Goal: Information Seeking & Learning: Understand process/instructions

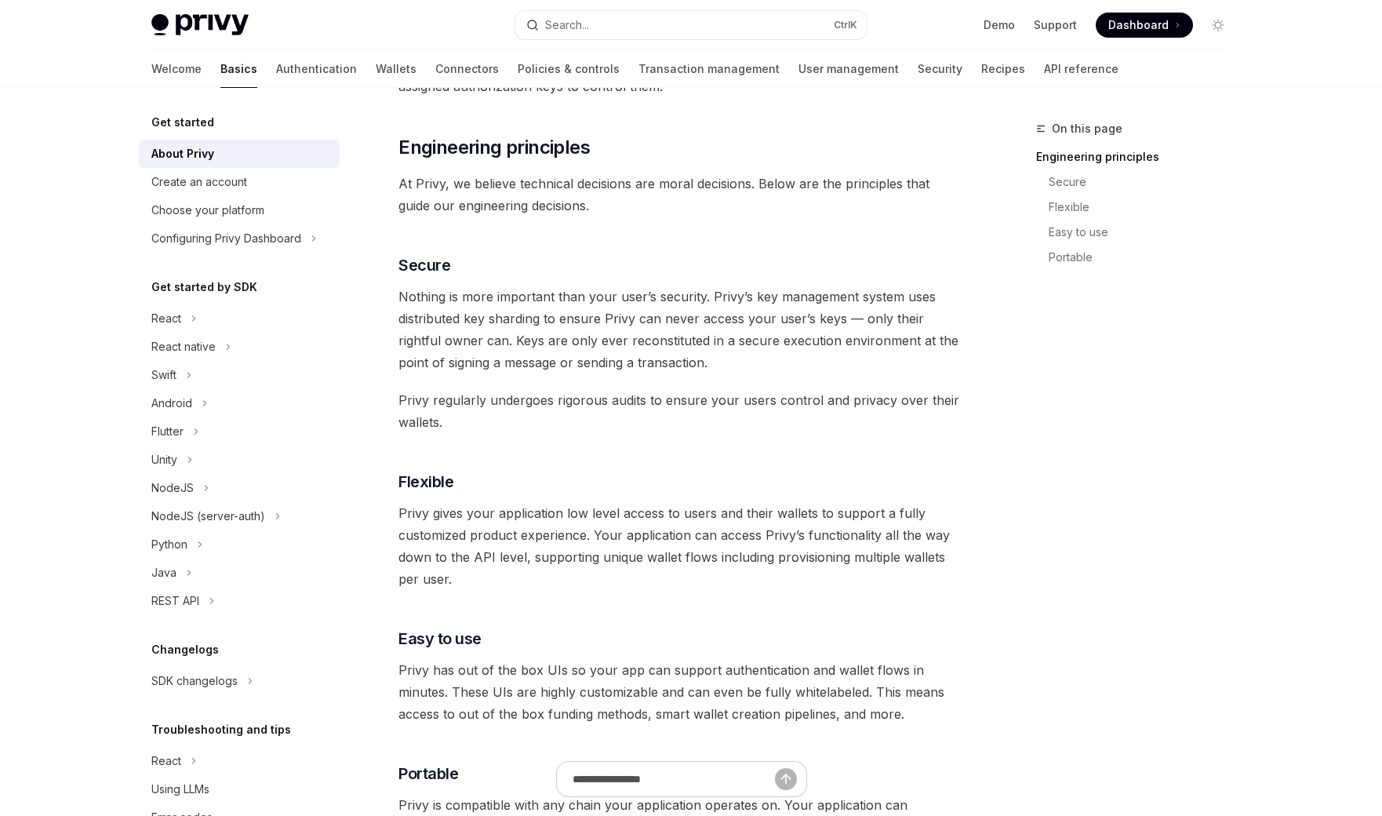
scroll to position [941, 0]
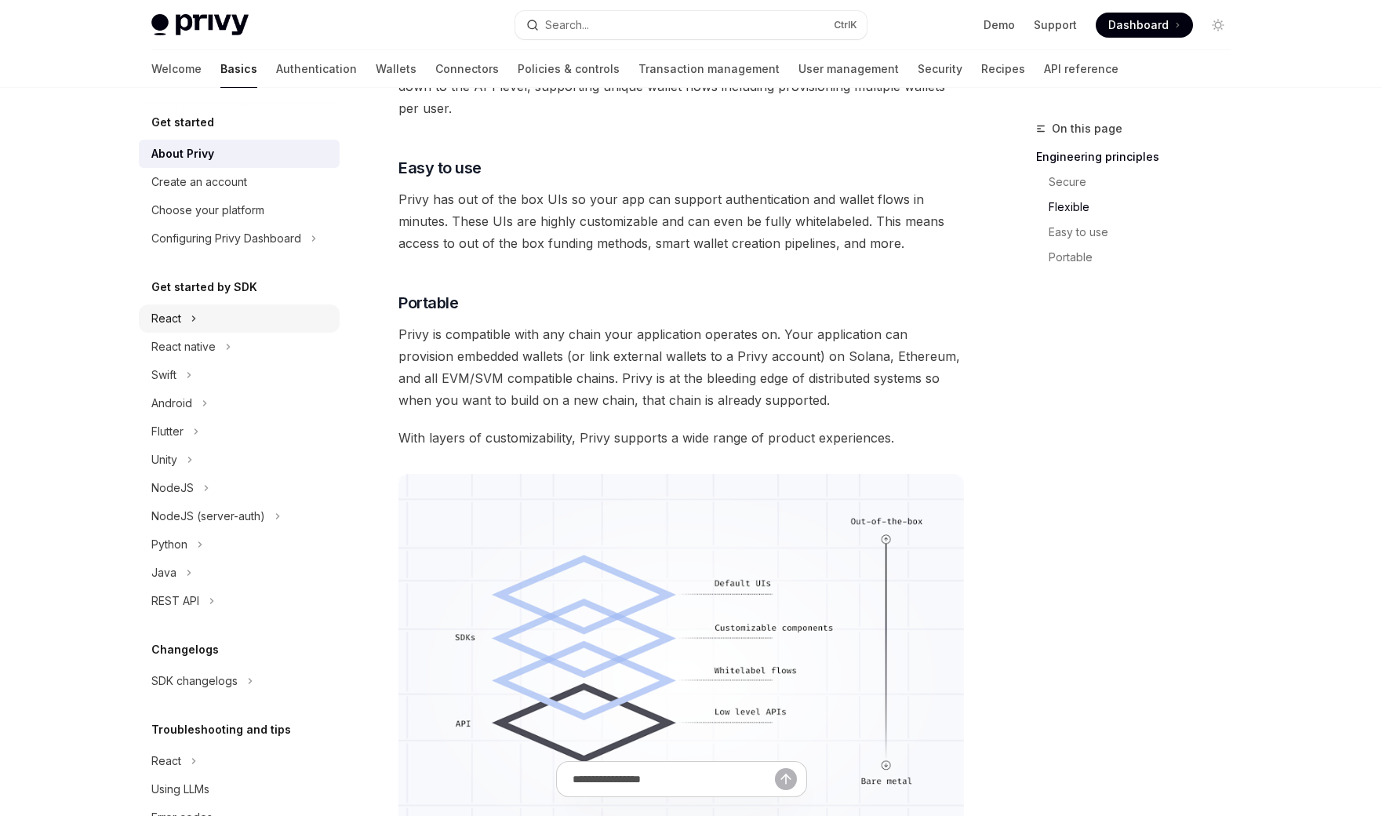
click at [169, 322] on div "React" at bounding box center [166, 318] width 30 height 19
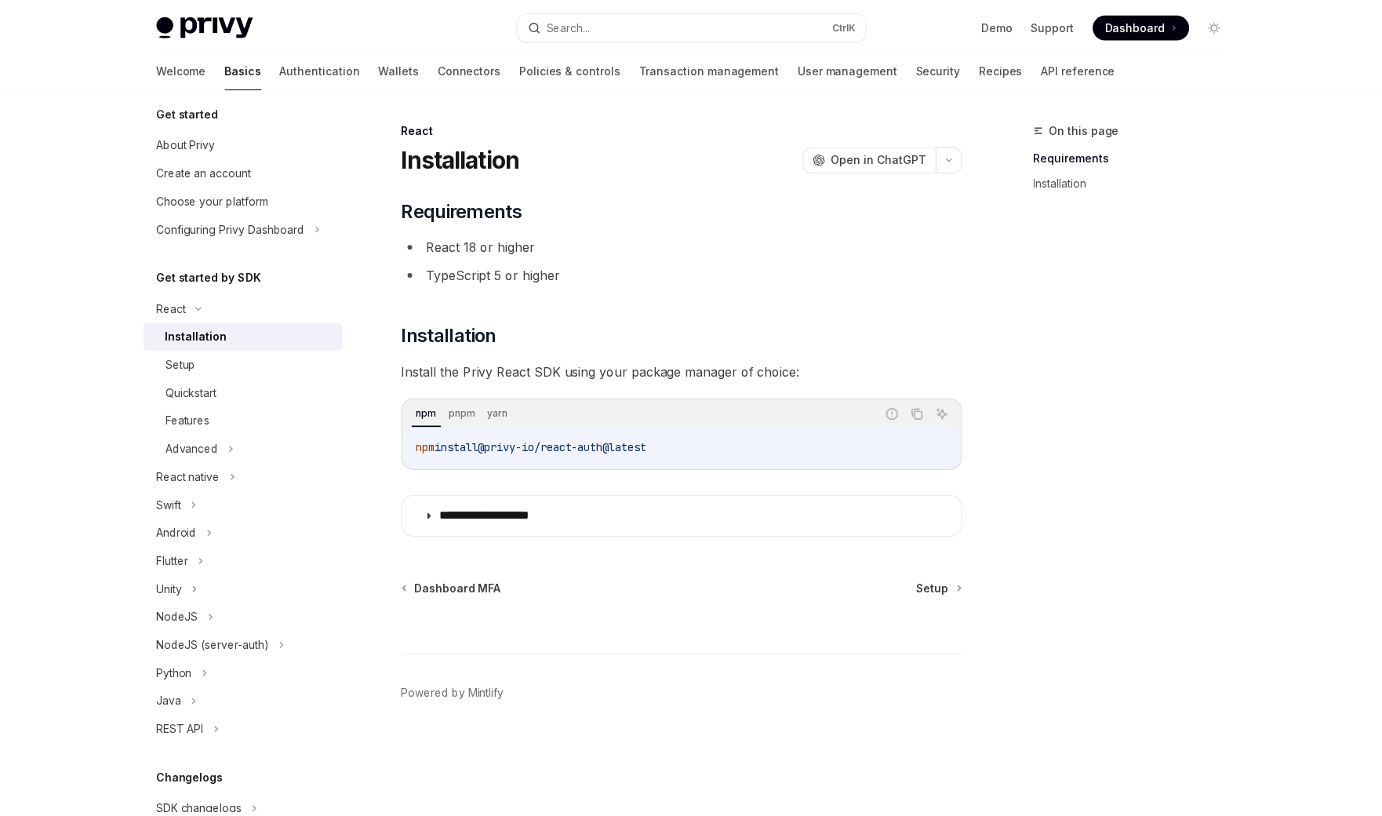
scroll to position [188, 0]
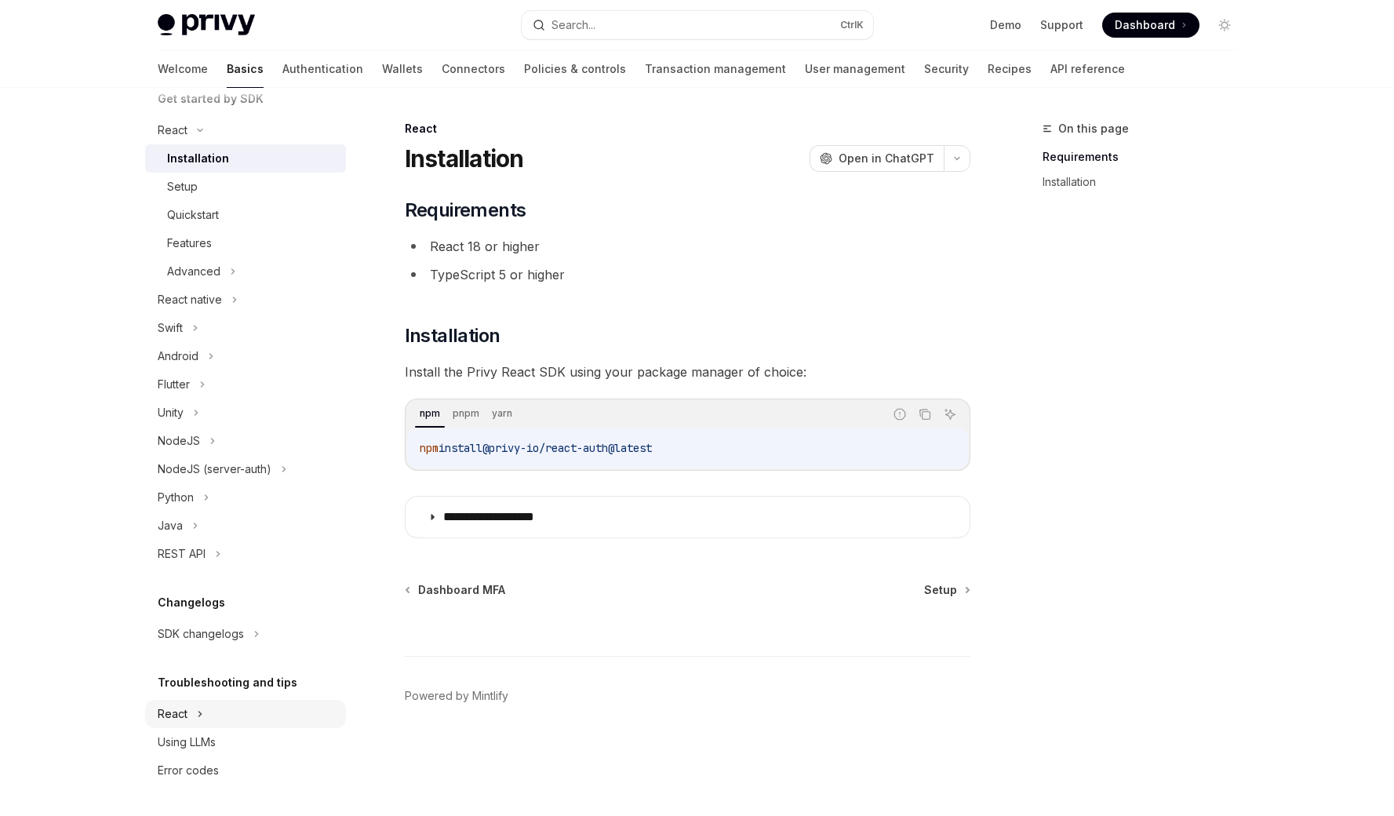
click at [188, 712] on div "React" at bounding box center [245, 714] width 201 height 28
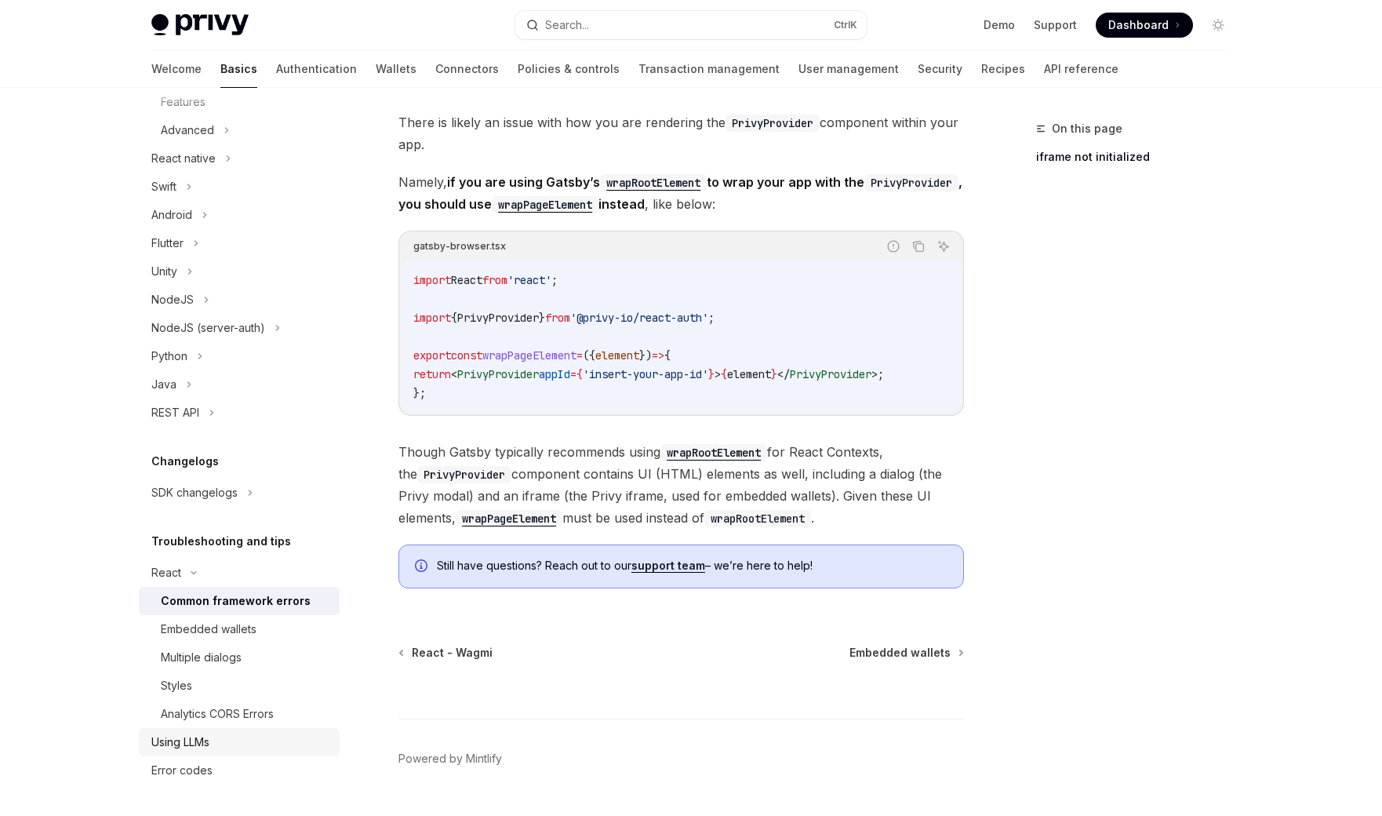
scroll to position [471, 0]
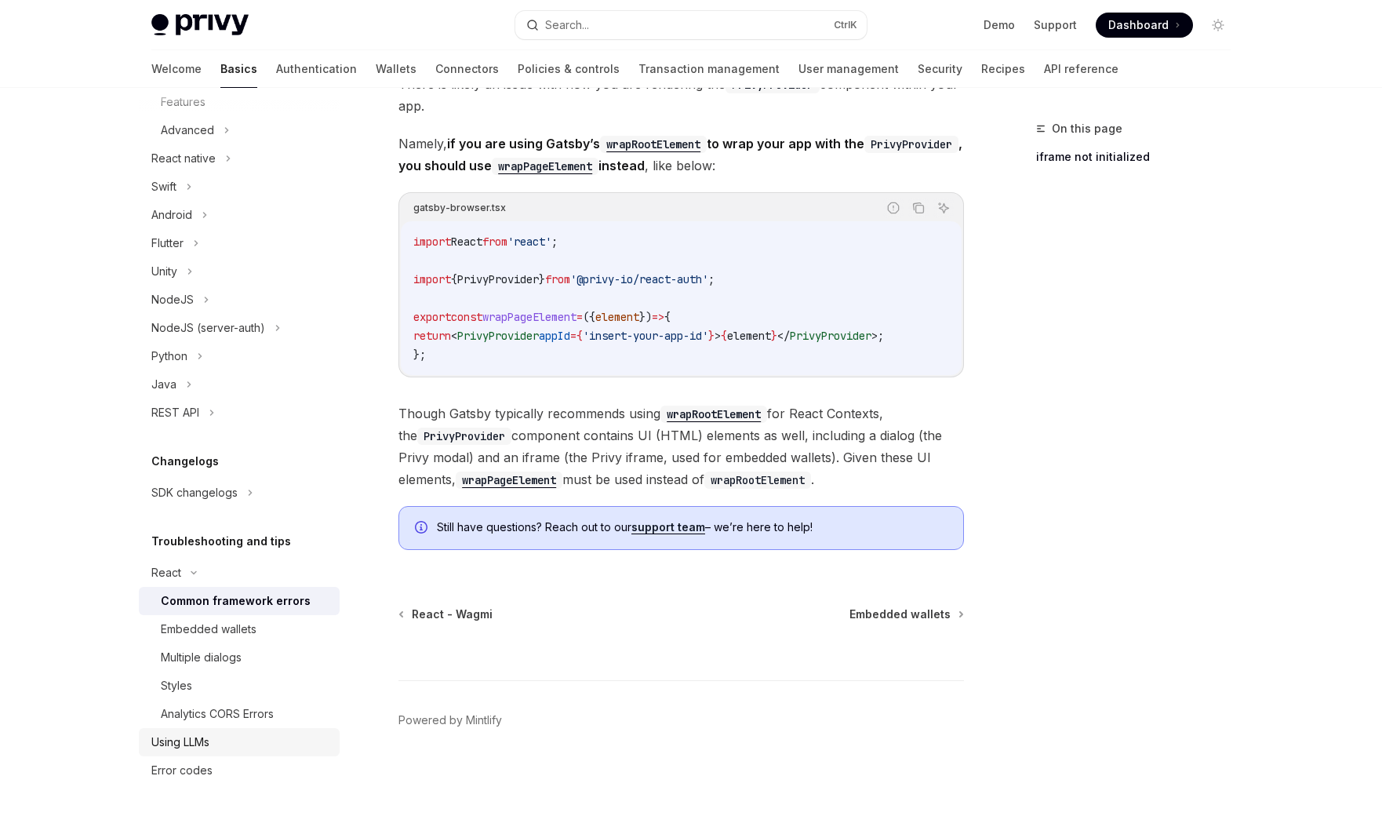
click at [193, 746] on div "Using LLMs" at bounding box center [180, 742] width 58 height 19
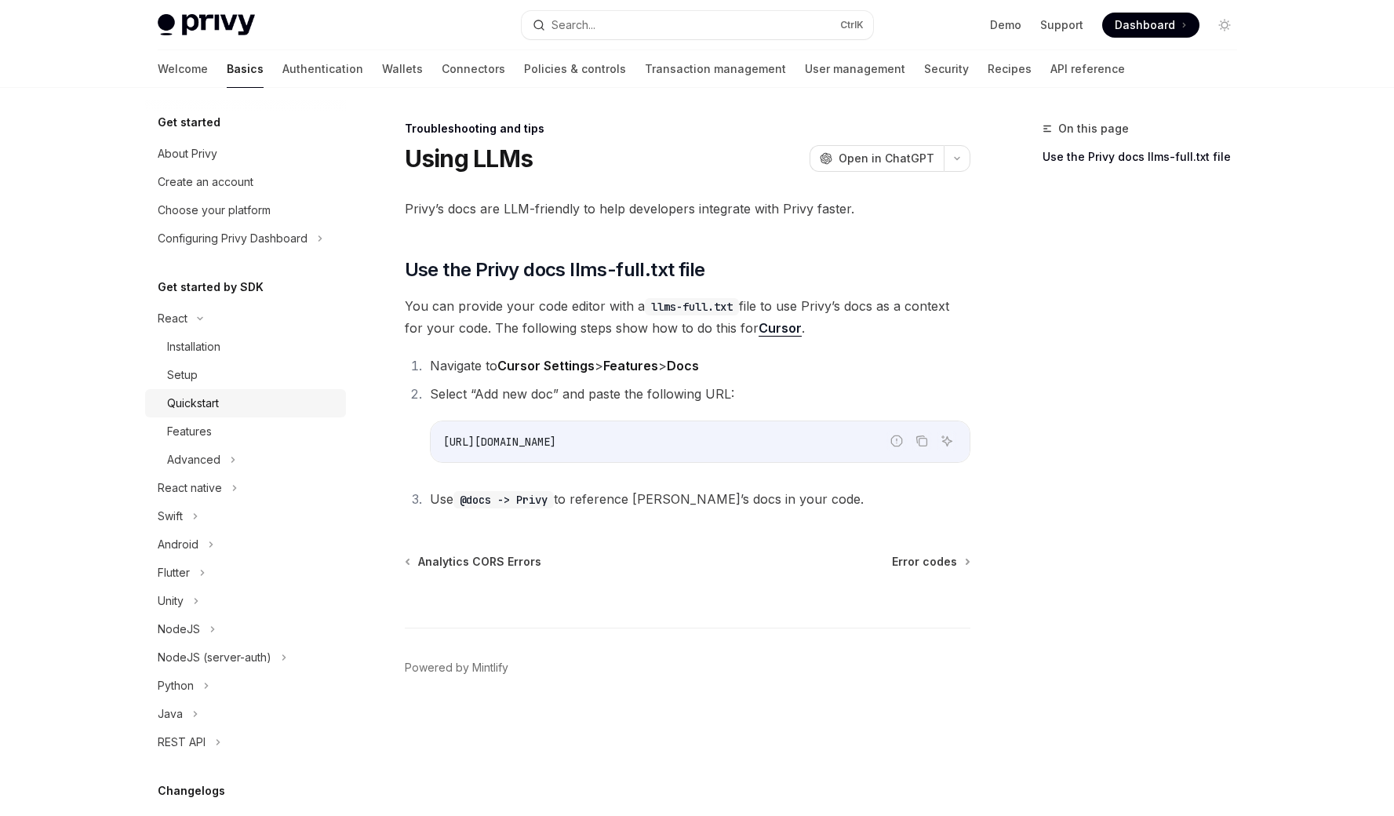
click at [204, 391] on link "Quickstart" at bounding box center [245, 403] width 201 height 28
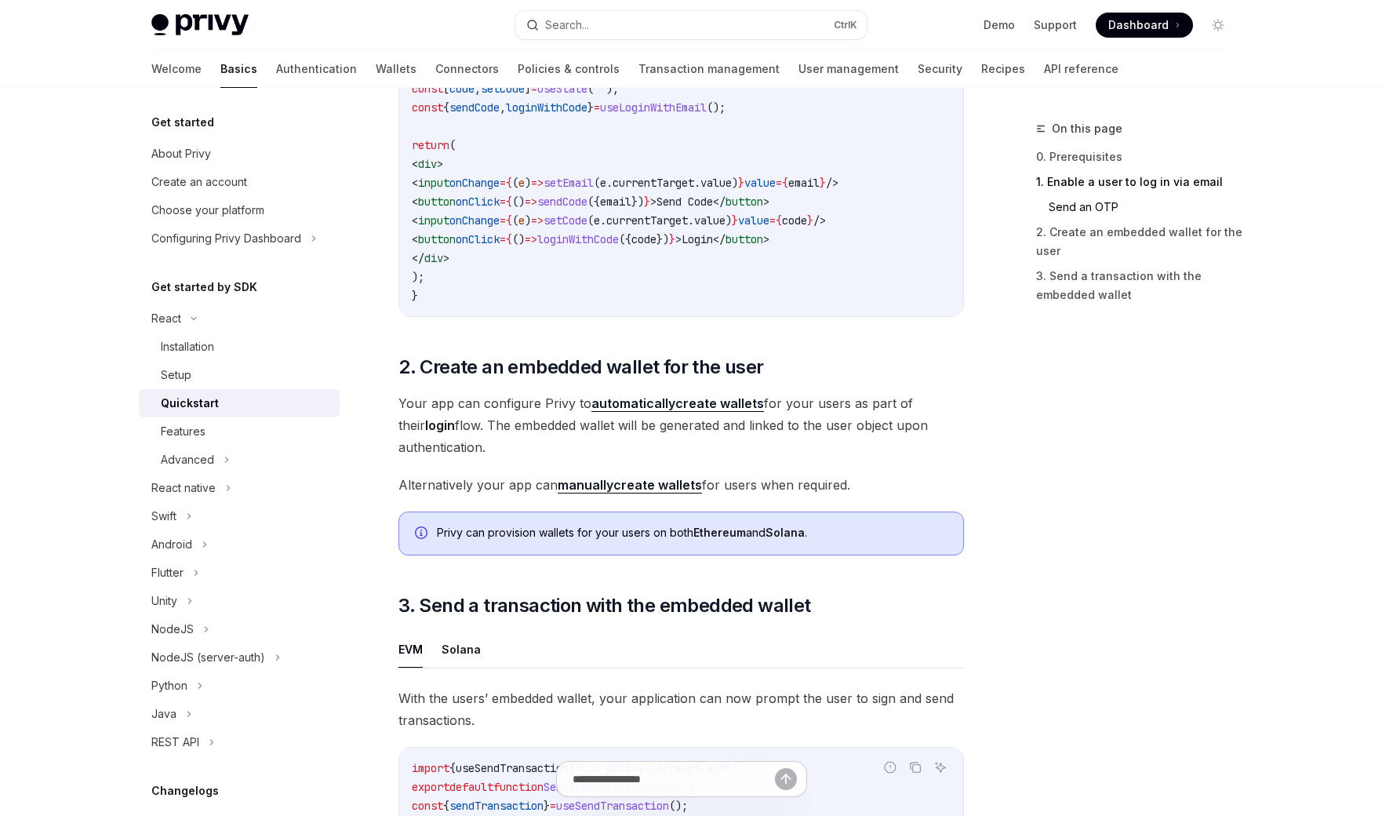
scroll to position [1035, 0]
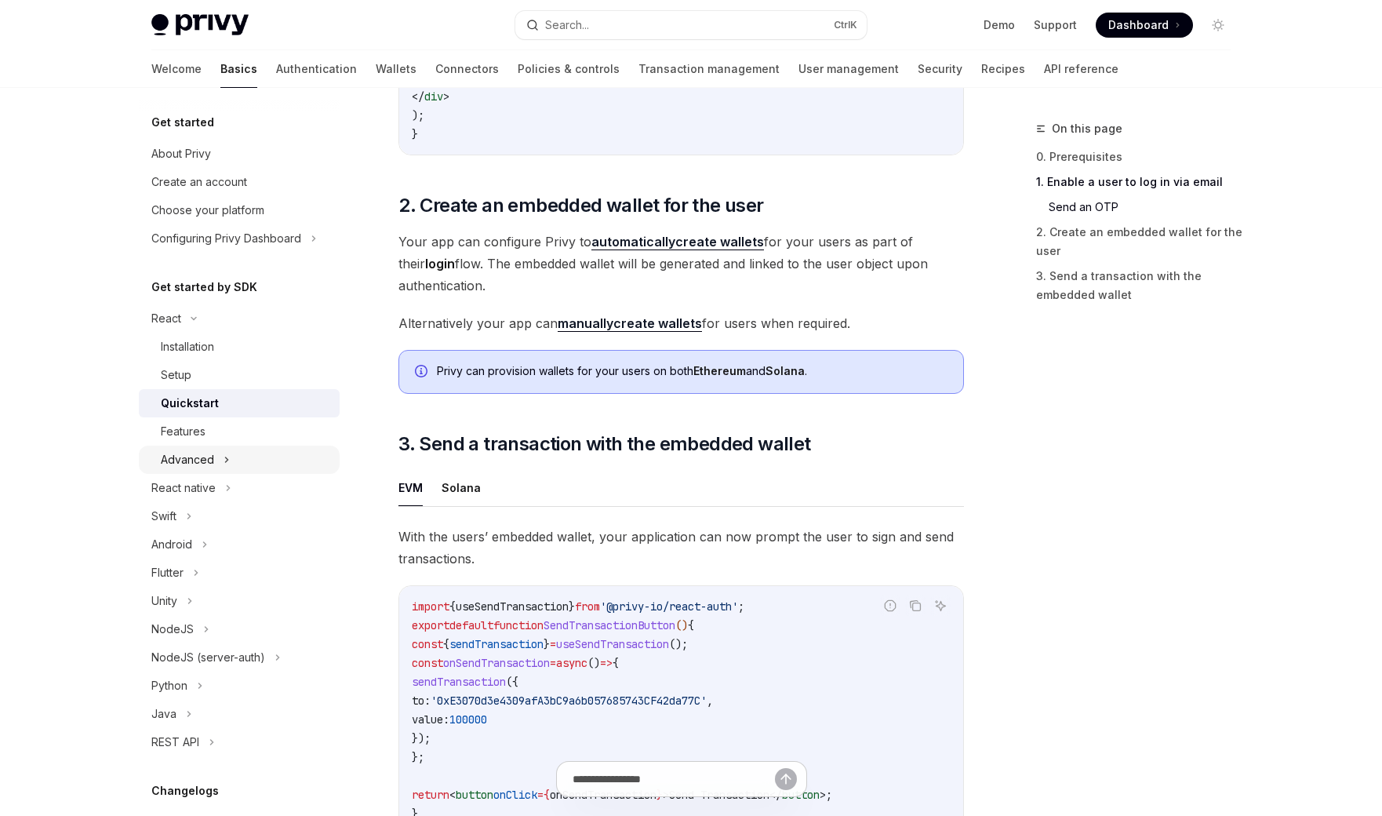
click at [217, 459] on div "Advanced" at bounding box center [239, 459] width 201 height 28
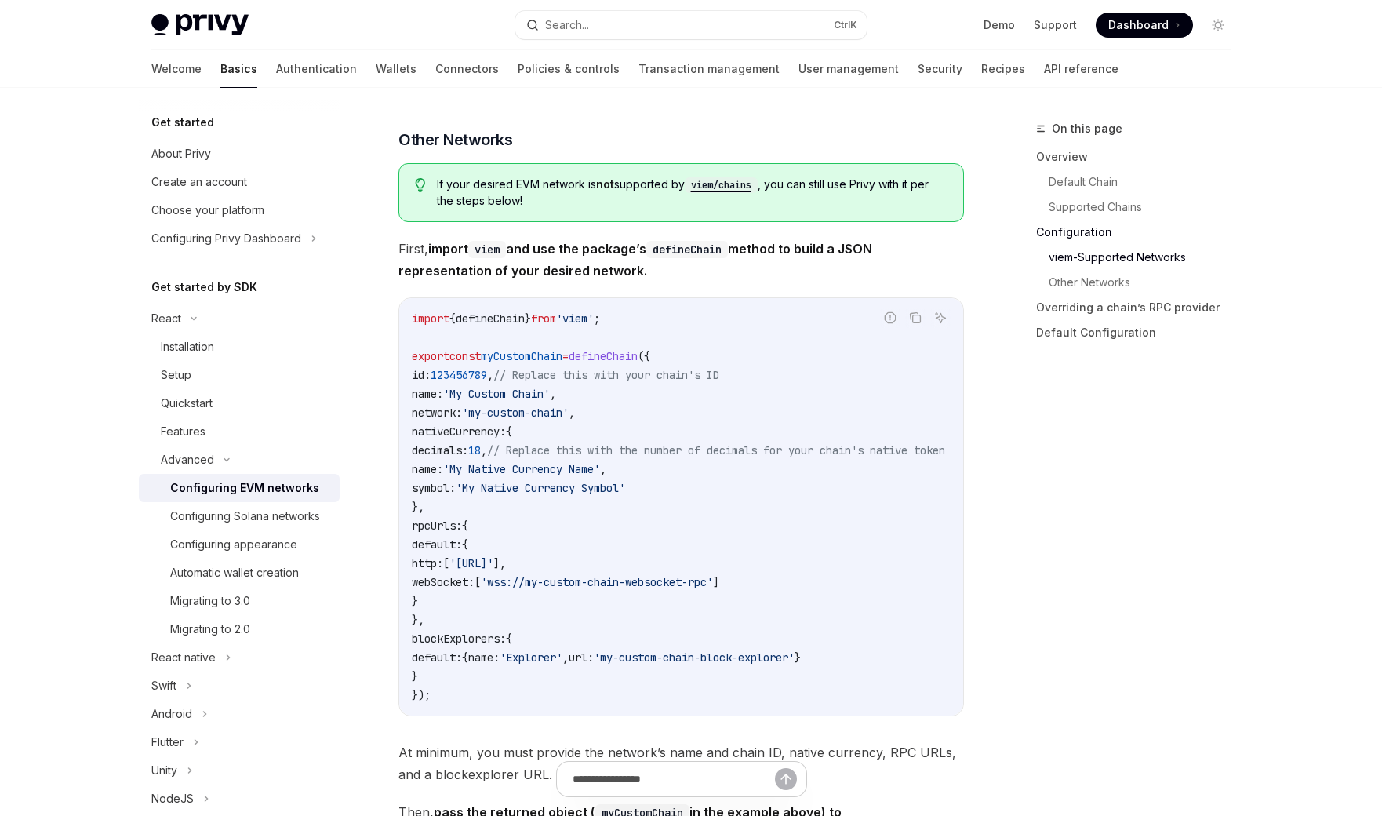
scroll to position [2729, 0]
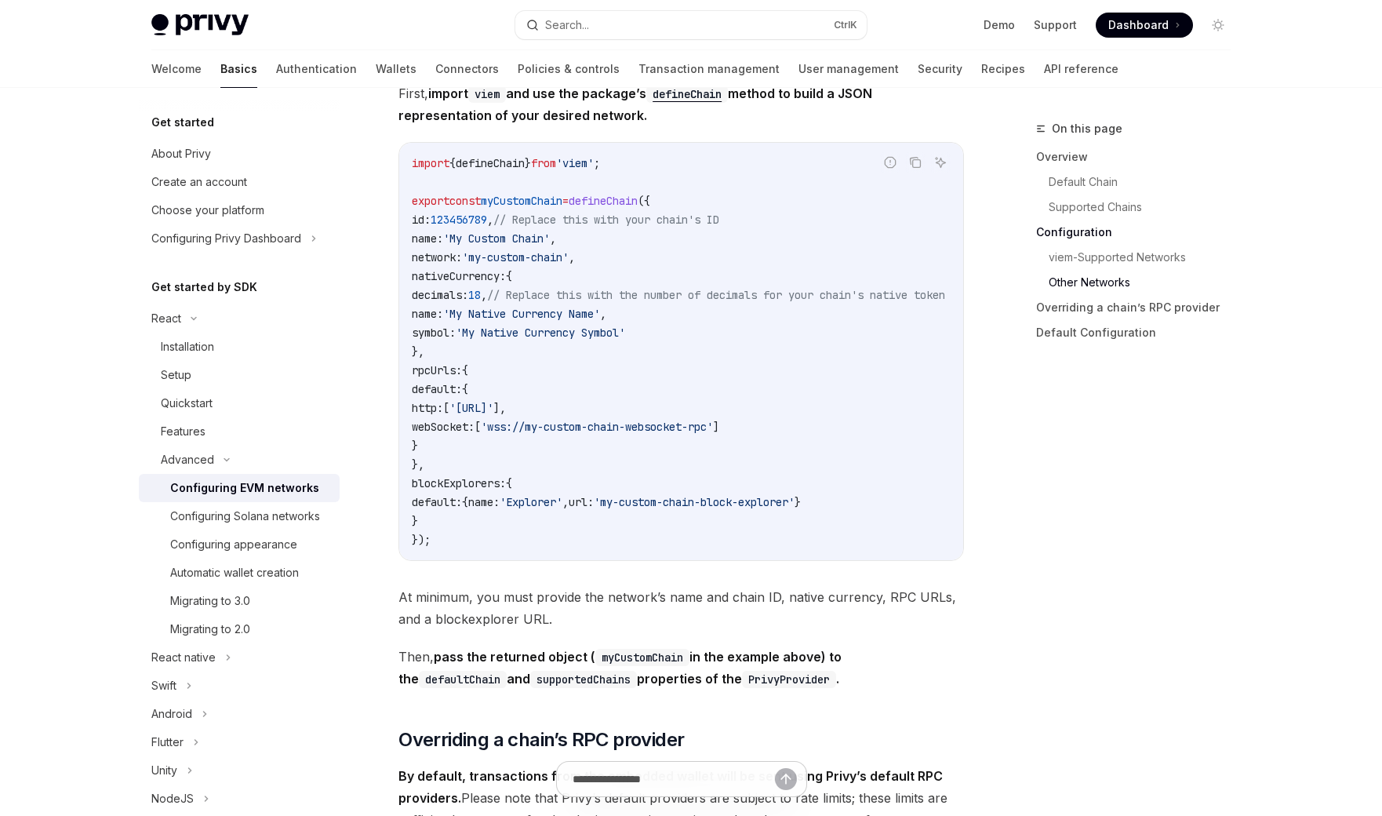
click at [1029, 460] on div "On this page Overview Default Chain Supported Chains Configuration viem-Support…" at bounding box center [1124, 467] width 238 height 696
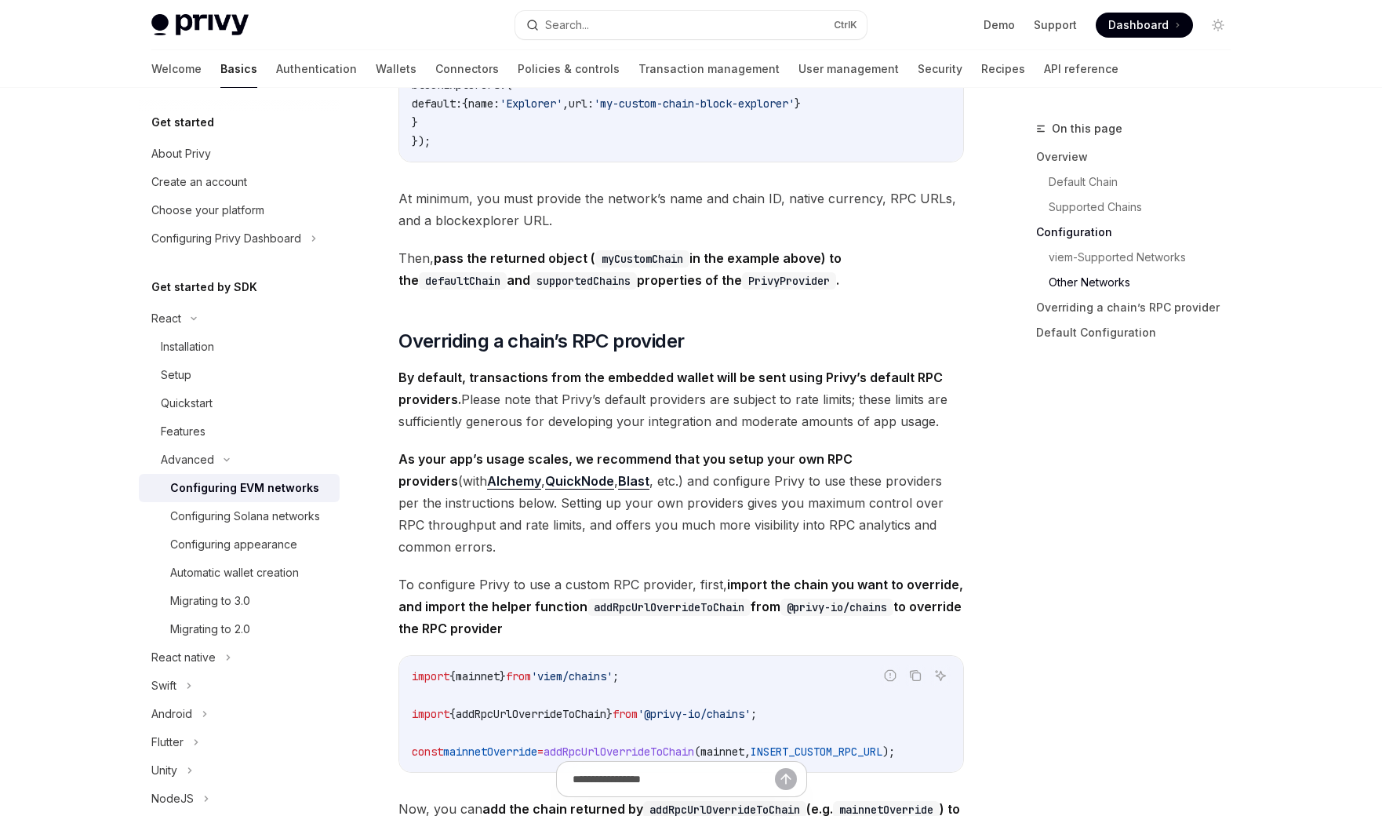
scroll to position [3294, 0]
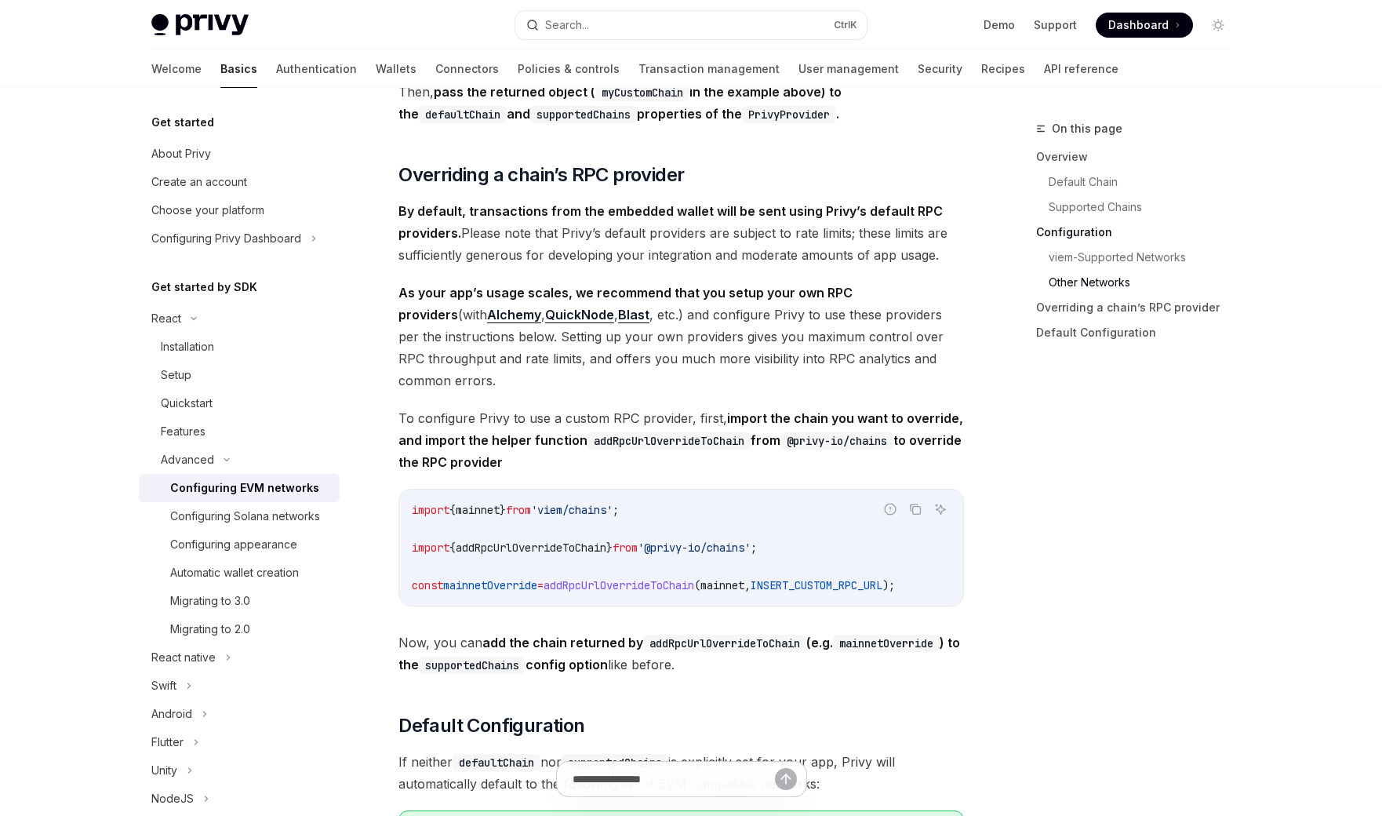
click at [239, 496] on div "Configuring EVM networks" at bounding box center [244, 487] width 149 height 19
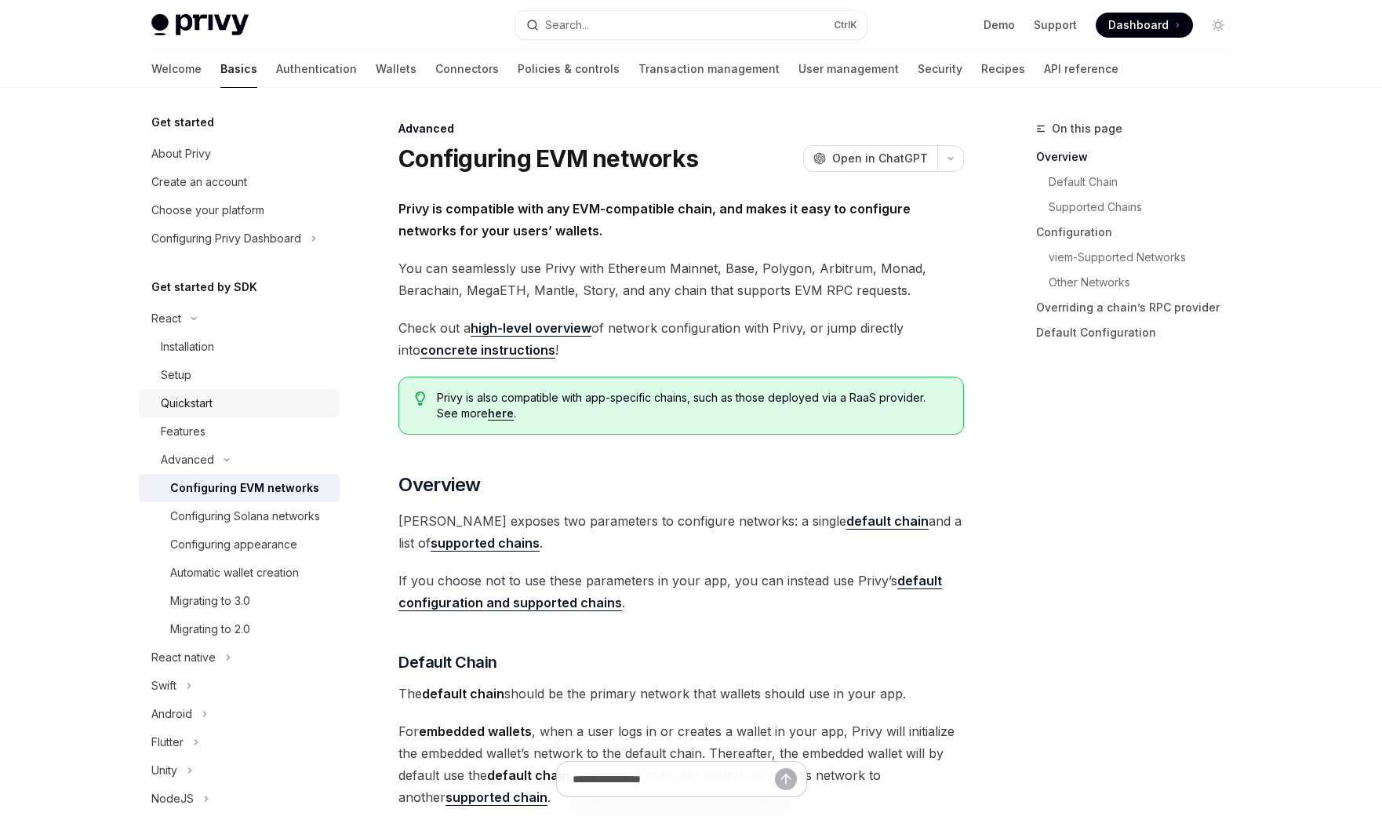
click at [213, 396] on div "Quickstart" at bounding box center [187, 403] width 52 height 19
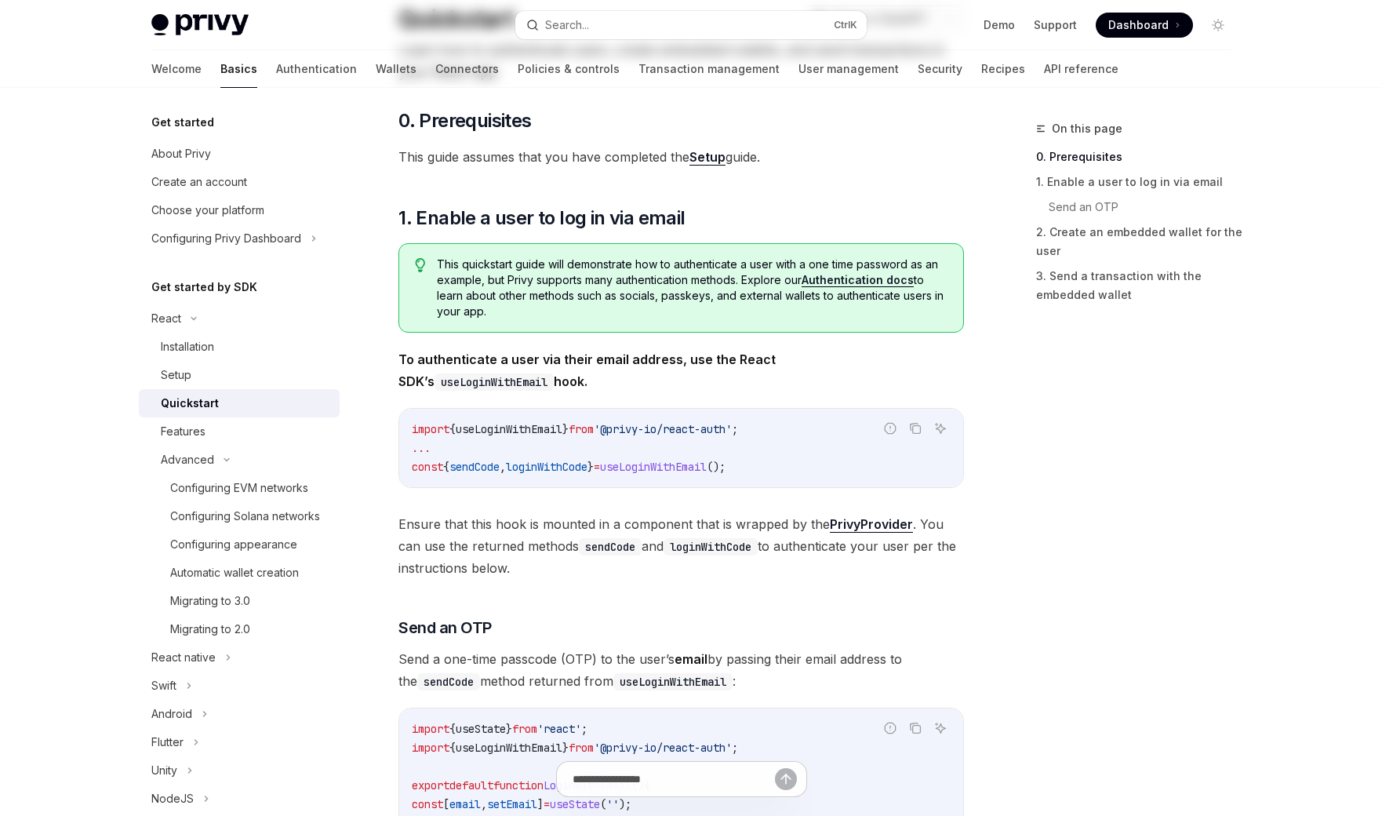
scroll to position [471, 0]
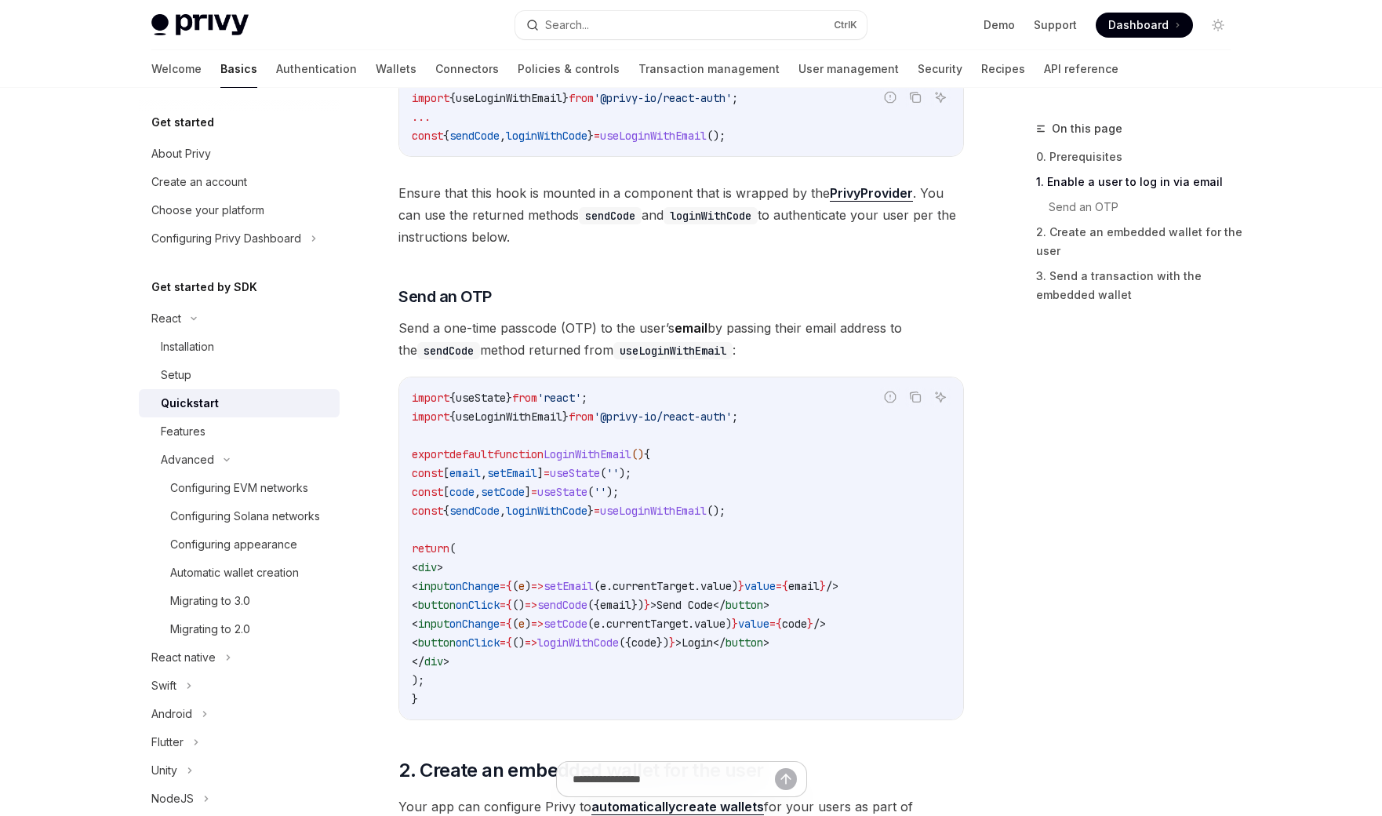
click at [1200, 375] on div "On this page 0. Prerequisites 1. Enable a user to log in via email Send an OTP …" at bounding box center [1124, 467] width 238 height 696
click at [266, 352] on div "Installation" at bounding box center [245, 346] width 169 height 19
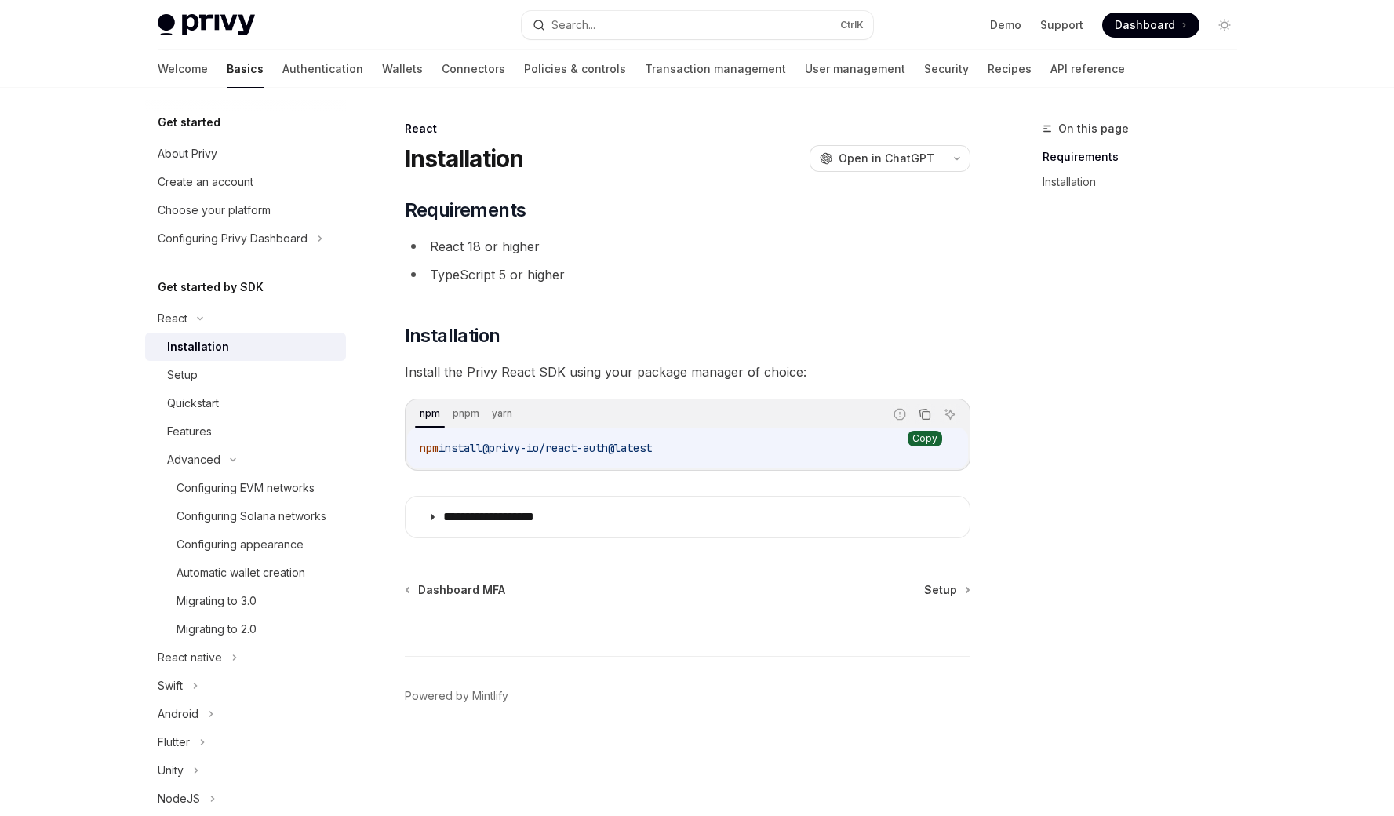
click at [924, 414] on icon "Copy the contents from the code block" at bounding box center [924, 414] width 13 height 13
click at [256, 383] on div "Setup" at bounding box center [251, 374] width 169 height 19
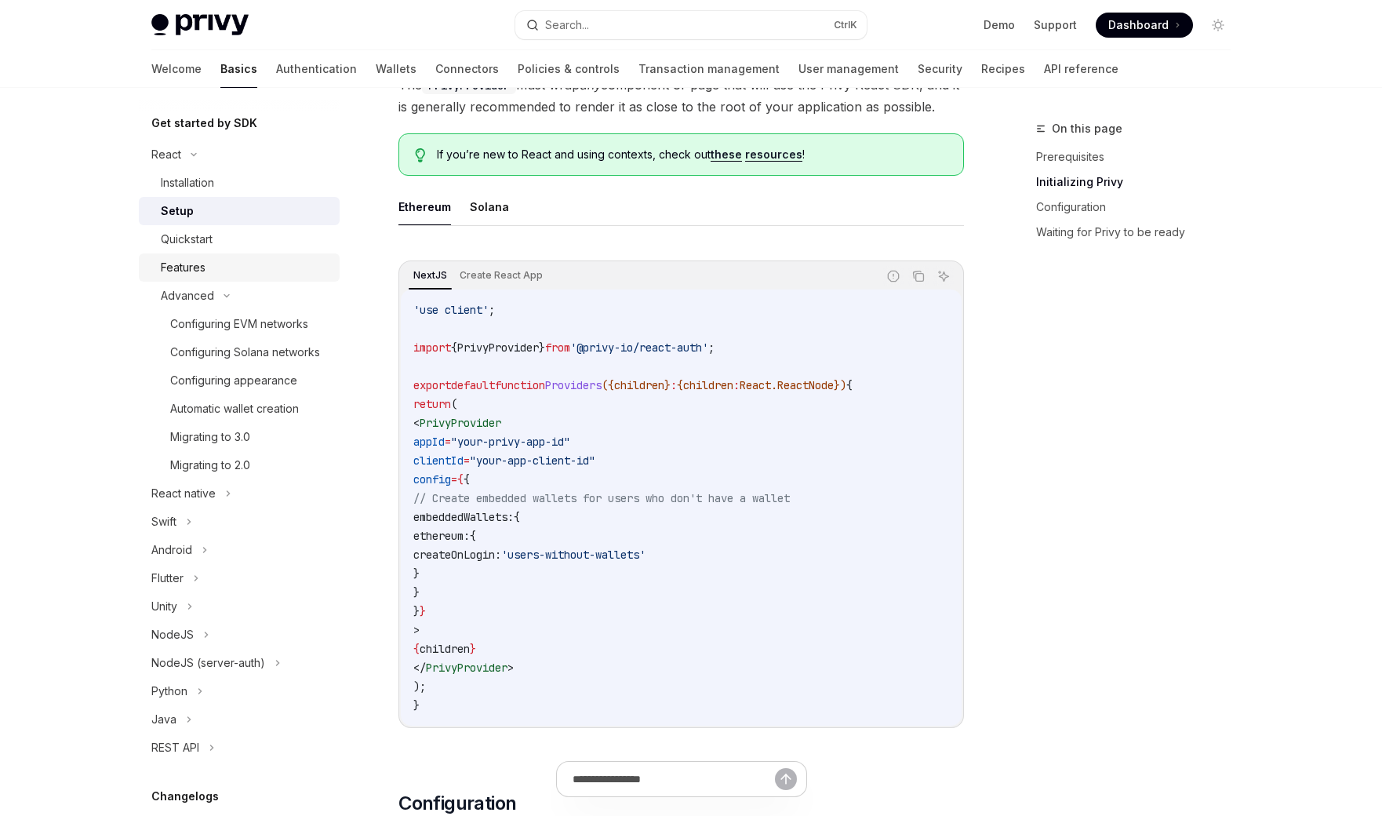
scroll to position [282, 0]
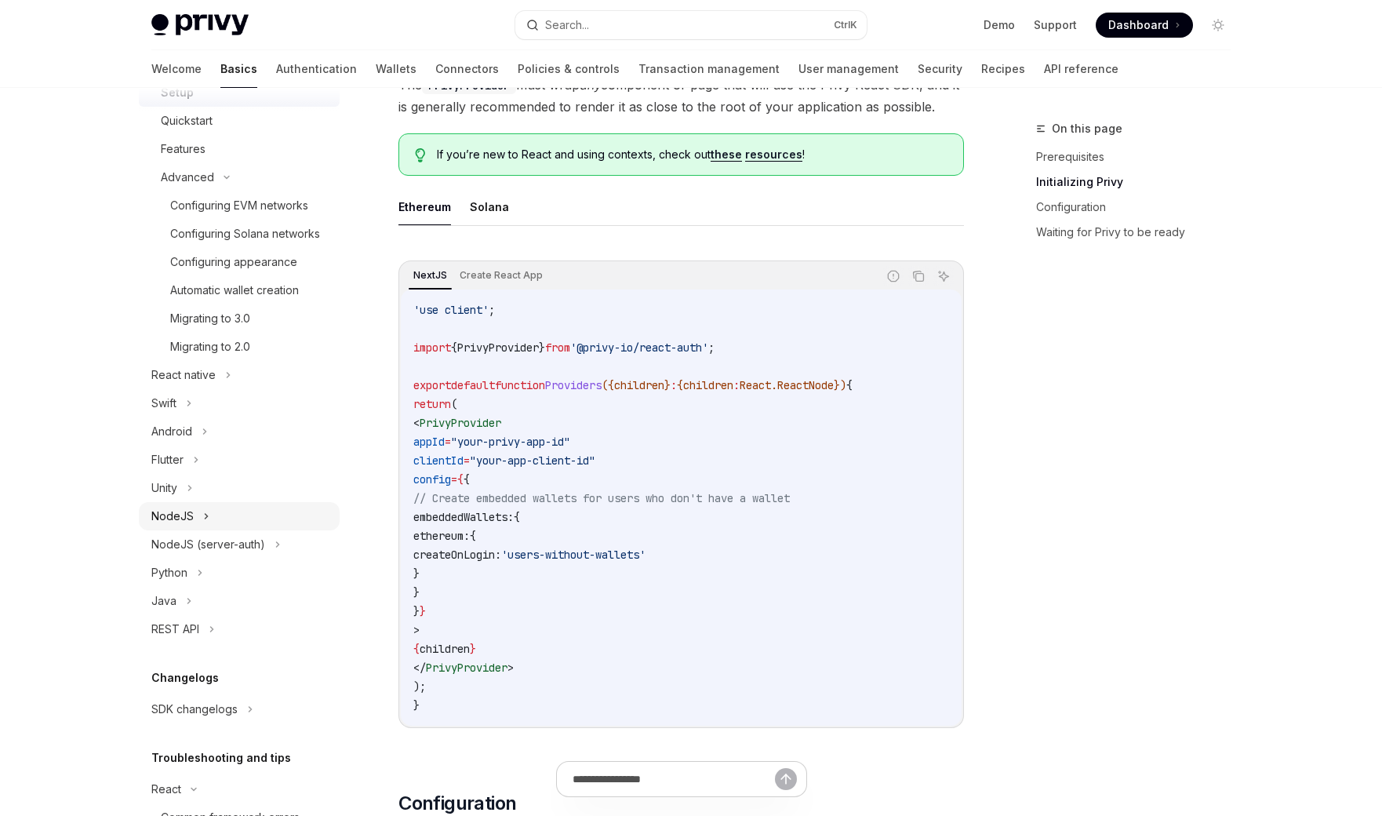
click at [195, 530] on div "NodeJS" at bounding box center [239, 516] width 201 height 28
type textarea "*"
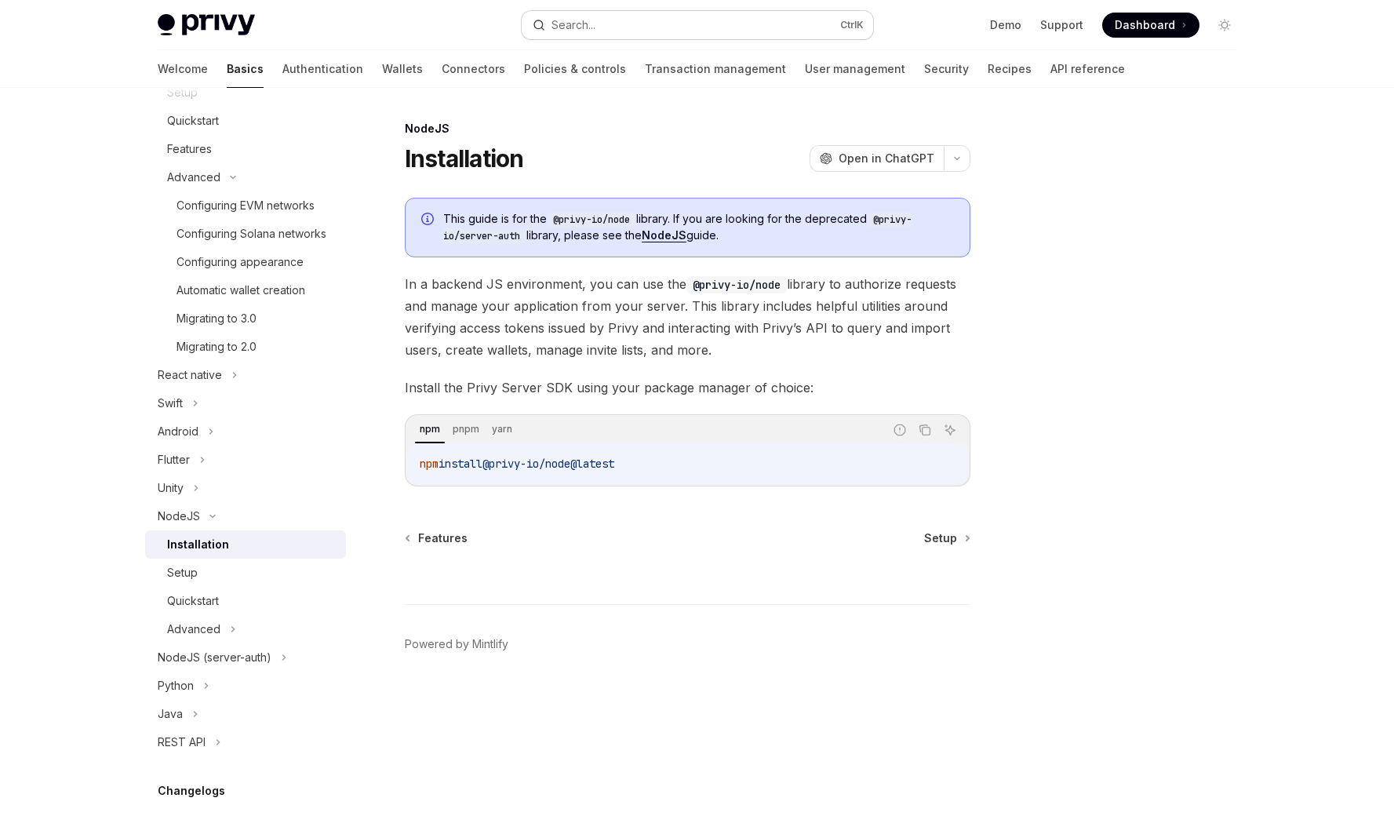
click at [774, 20] on button "Search... Ctrl K" at bounding box center [697, 25] width 351 height 28
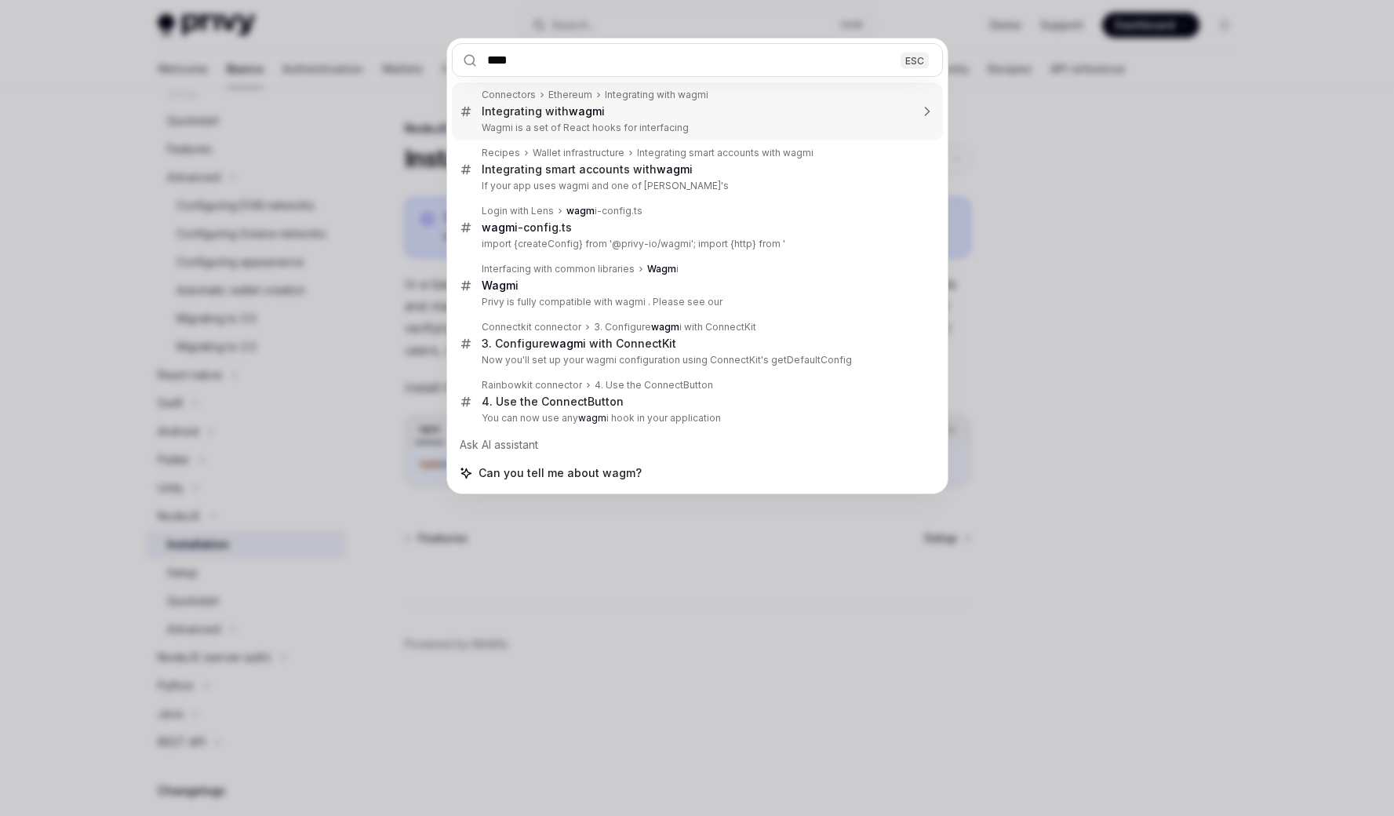
type input "*****"
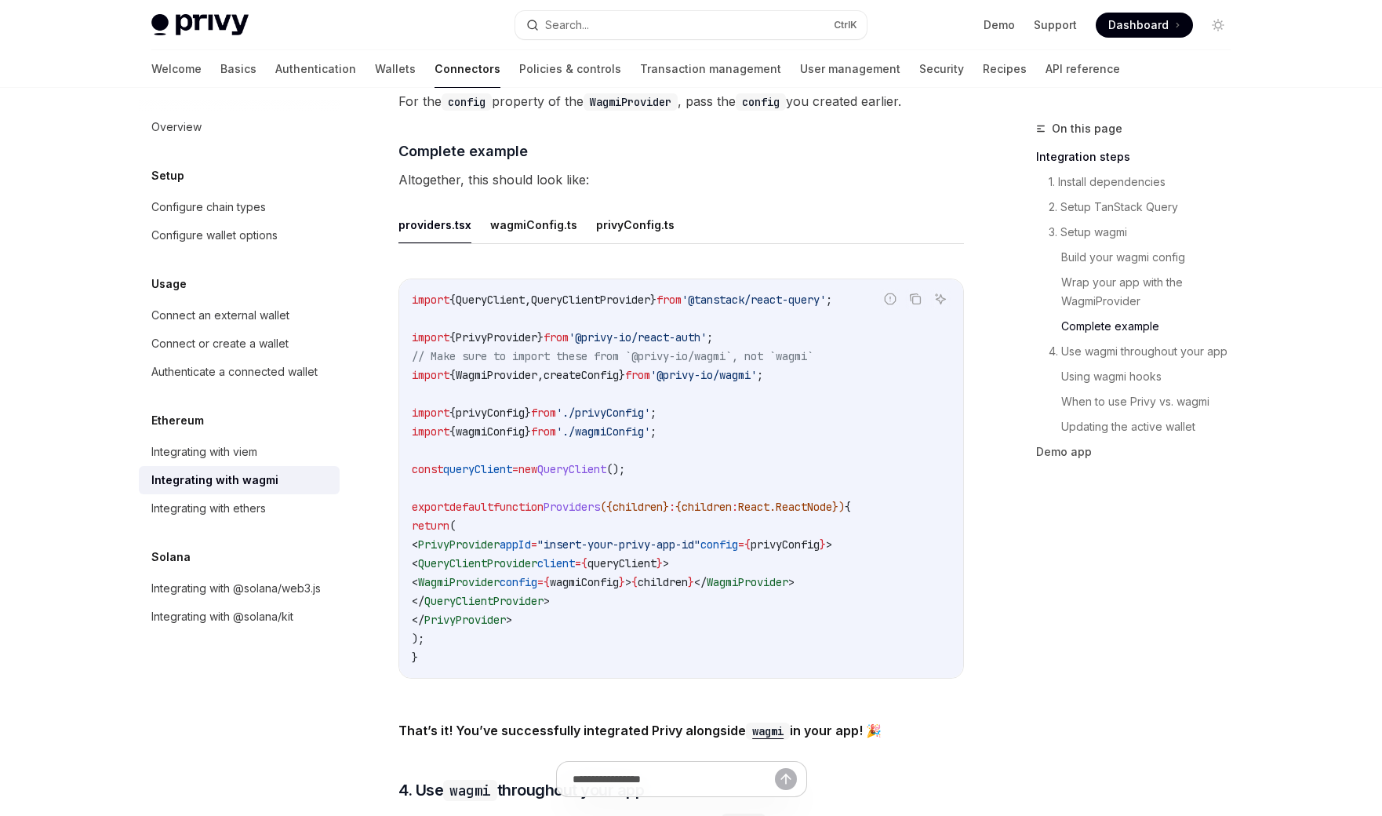
scroll to position [2629, 0]
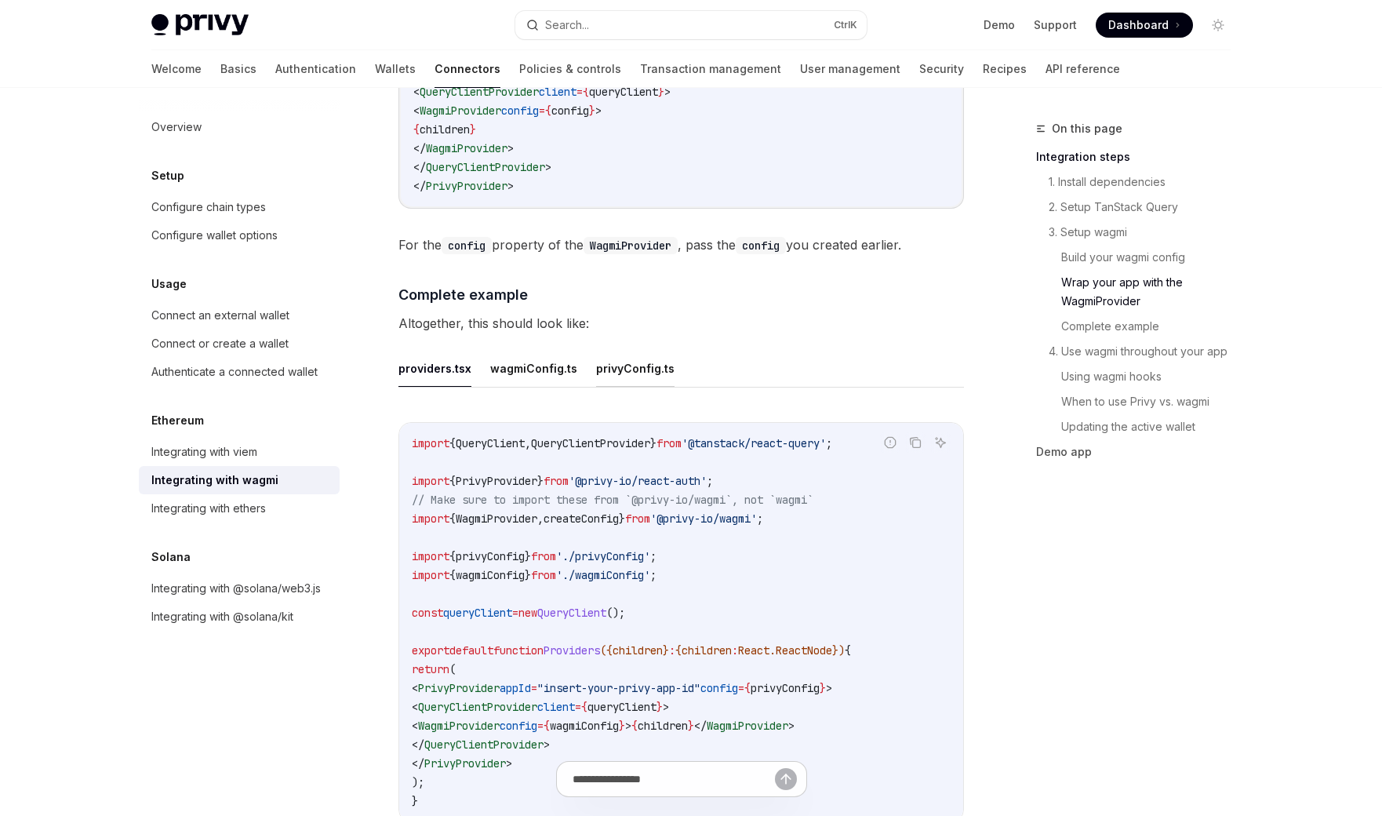
click at [633, 362] on button "privyConfig.ts" at bounding box center [635, 368] width 78 height 37
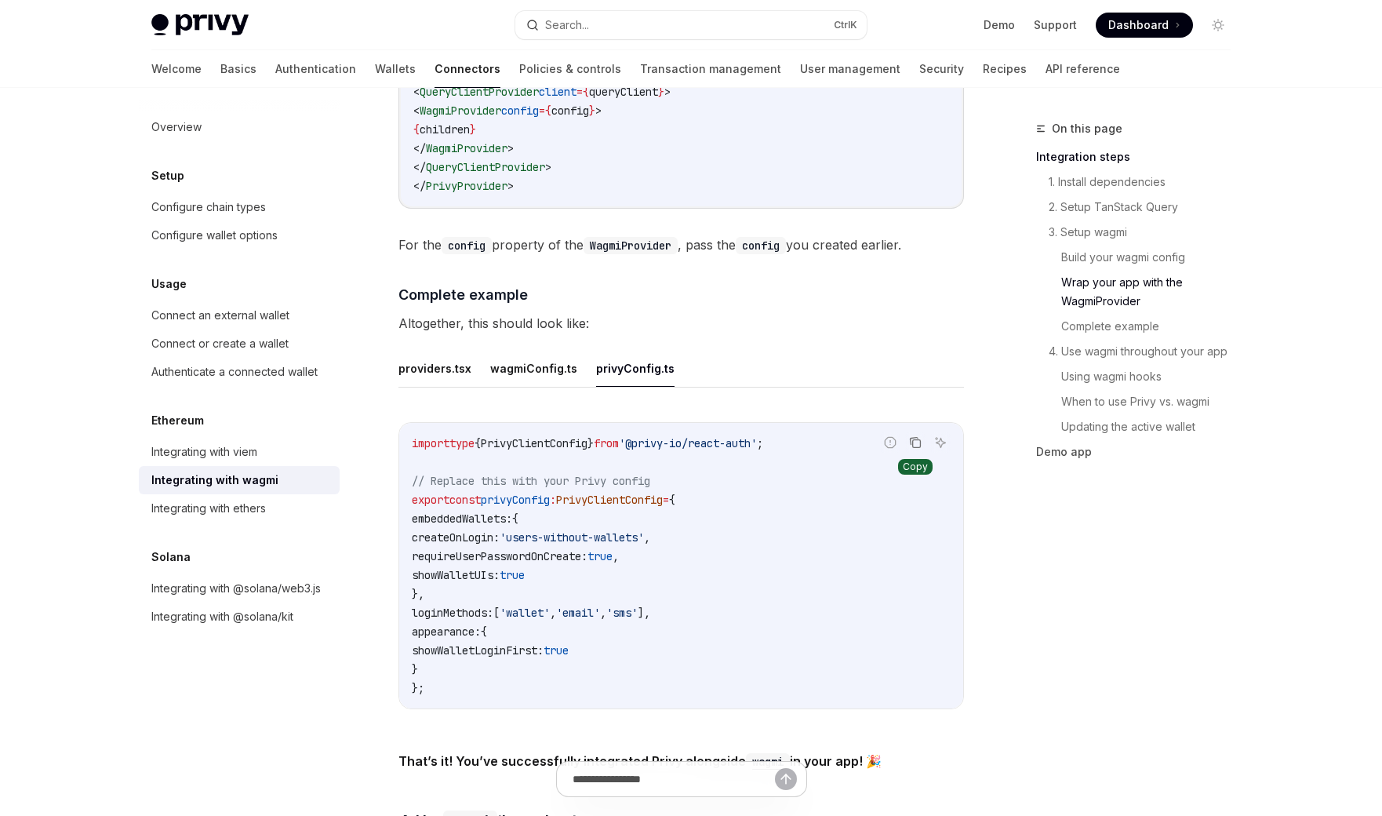
click at [917, 436] on icon "Copy the contents from the code block" at bounding box center [915, 442] width 13 height 13
click at [1047, 576] on div "On this page Integration steps 1. Install dependencies 2. Setup TanStack Query …" at bounding box center [1124, 467] width 238 height 696
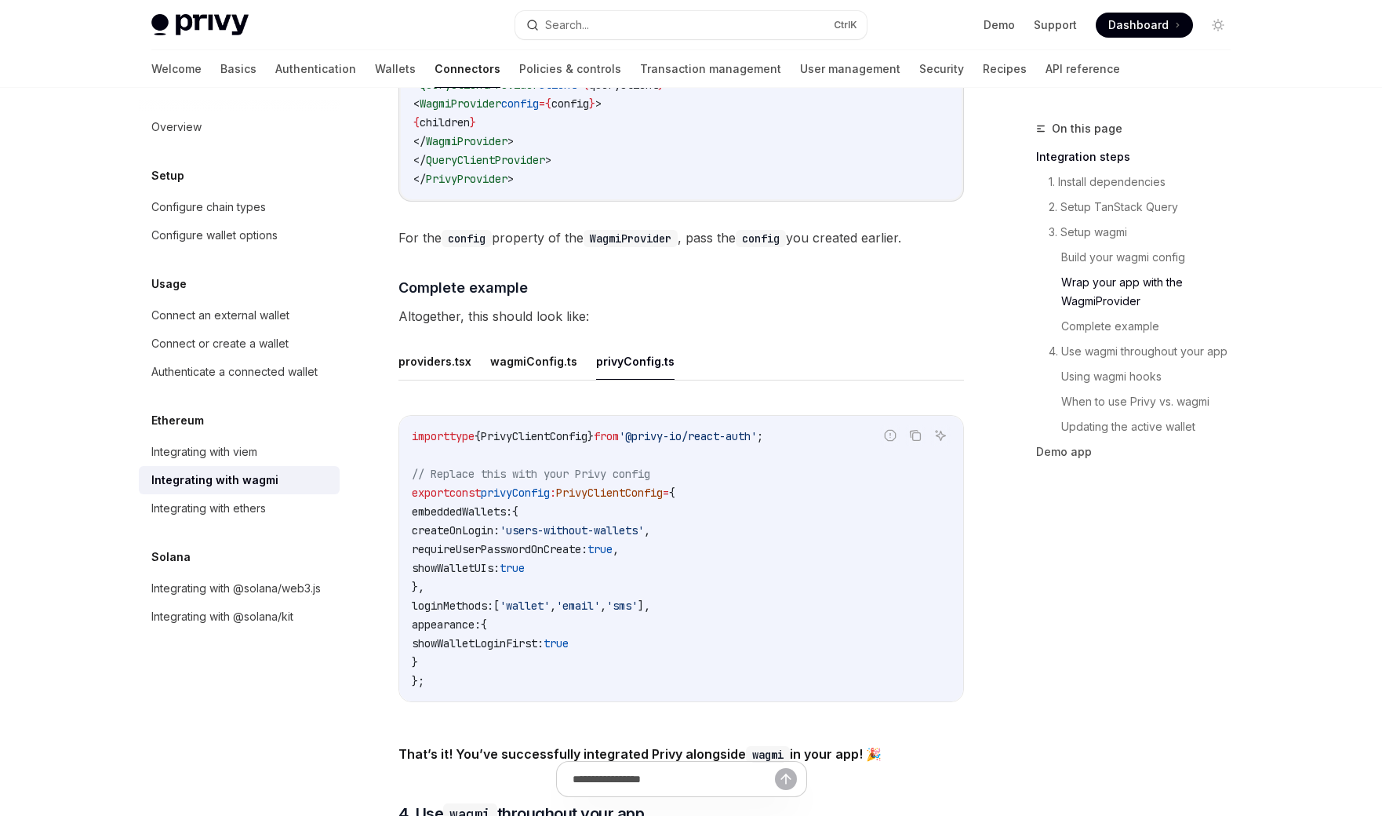
scroll to position [2817, 0]
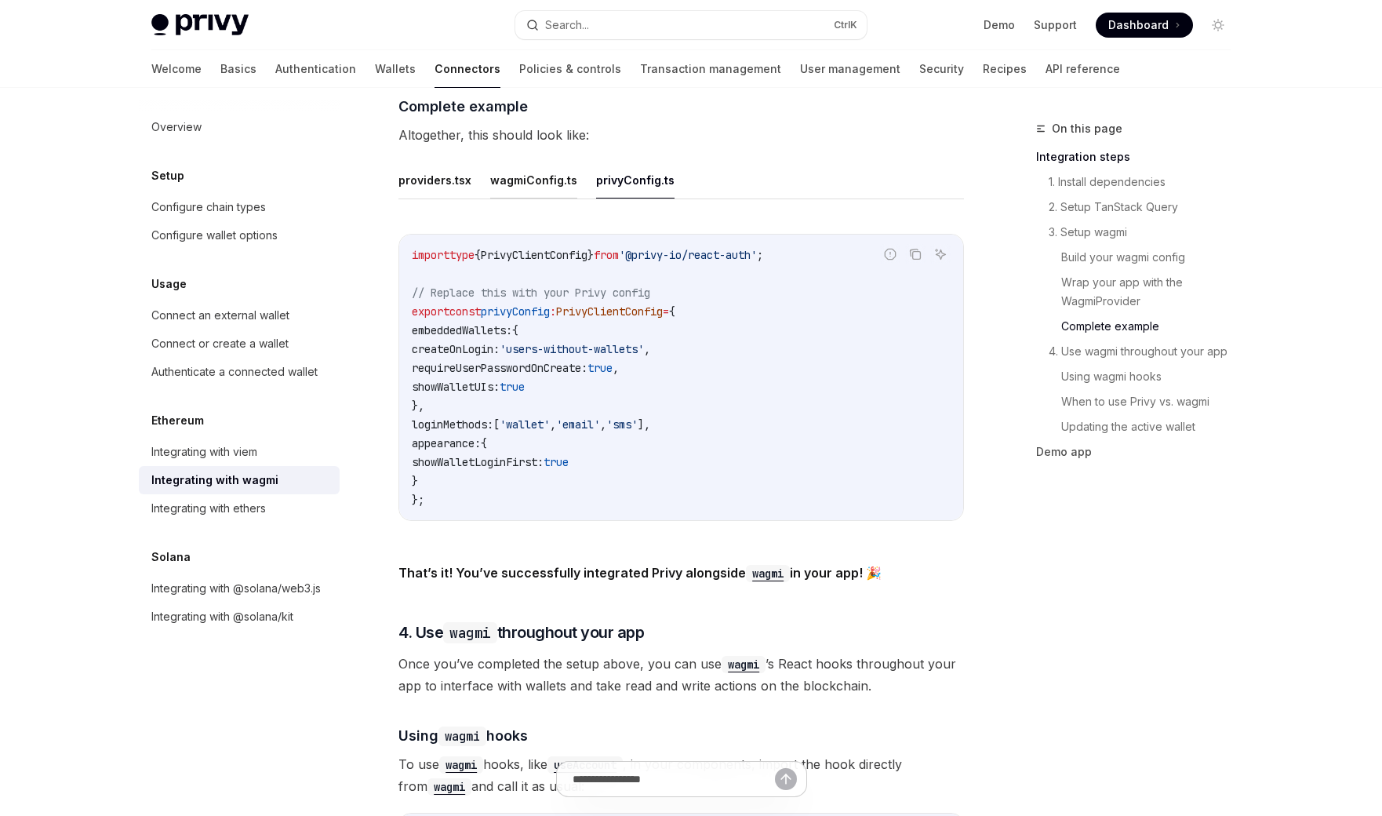
click at [522, 176] on button "wagmiConfig.ts" at bounding box center [533, 180] width 87 height 37
type textarea "*"
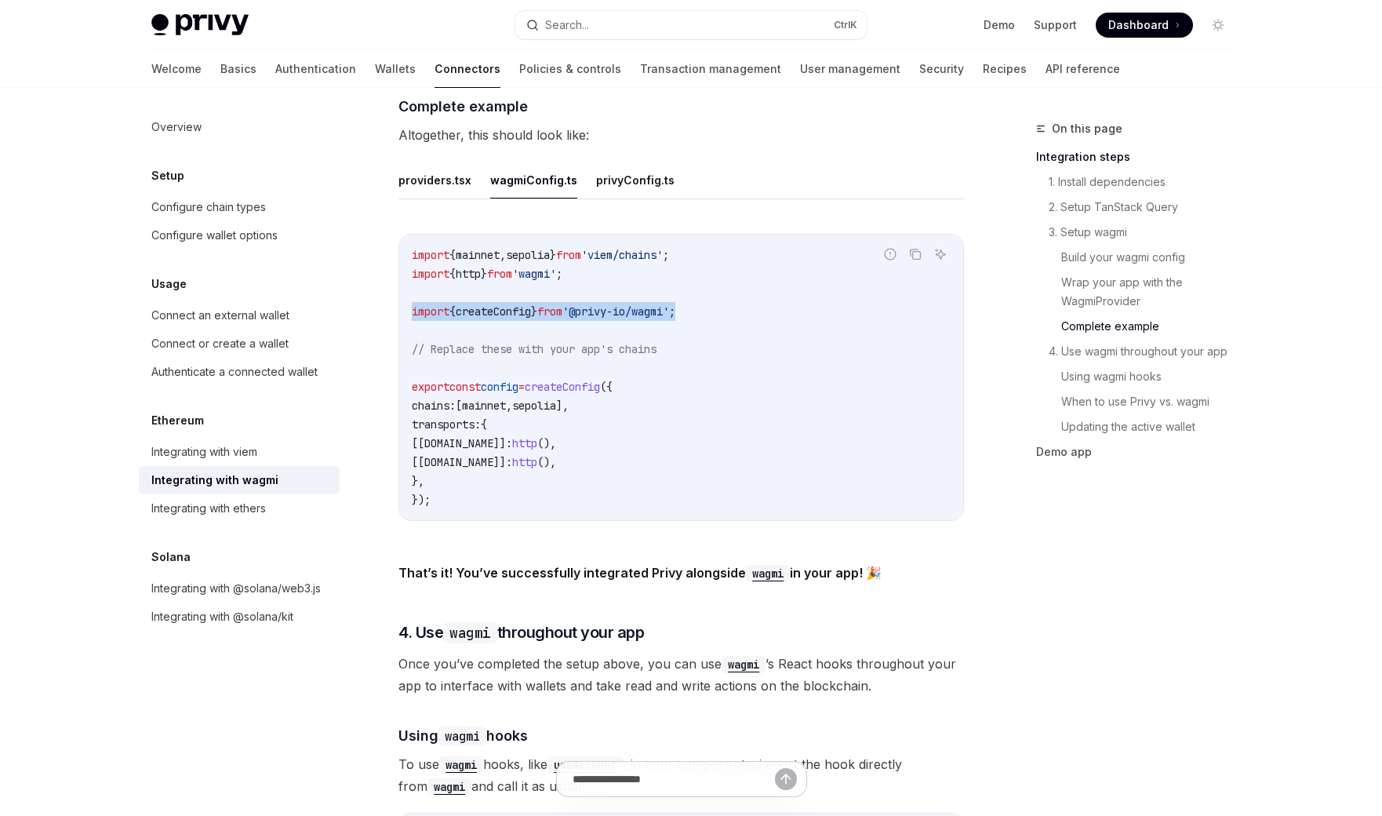
drag, startPoint x: 719, startPoint y: 300, endPoint x: 396, endPoint y: 295, distance: 323.2
copy span "import { createConfig } from '@privy-io/wagmi' ;"
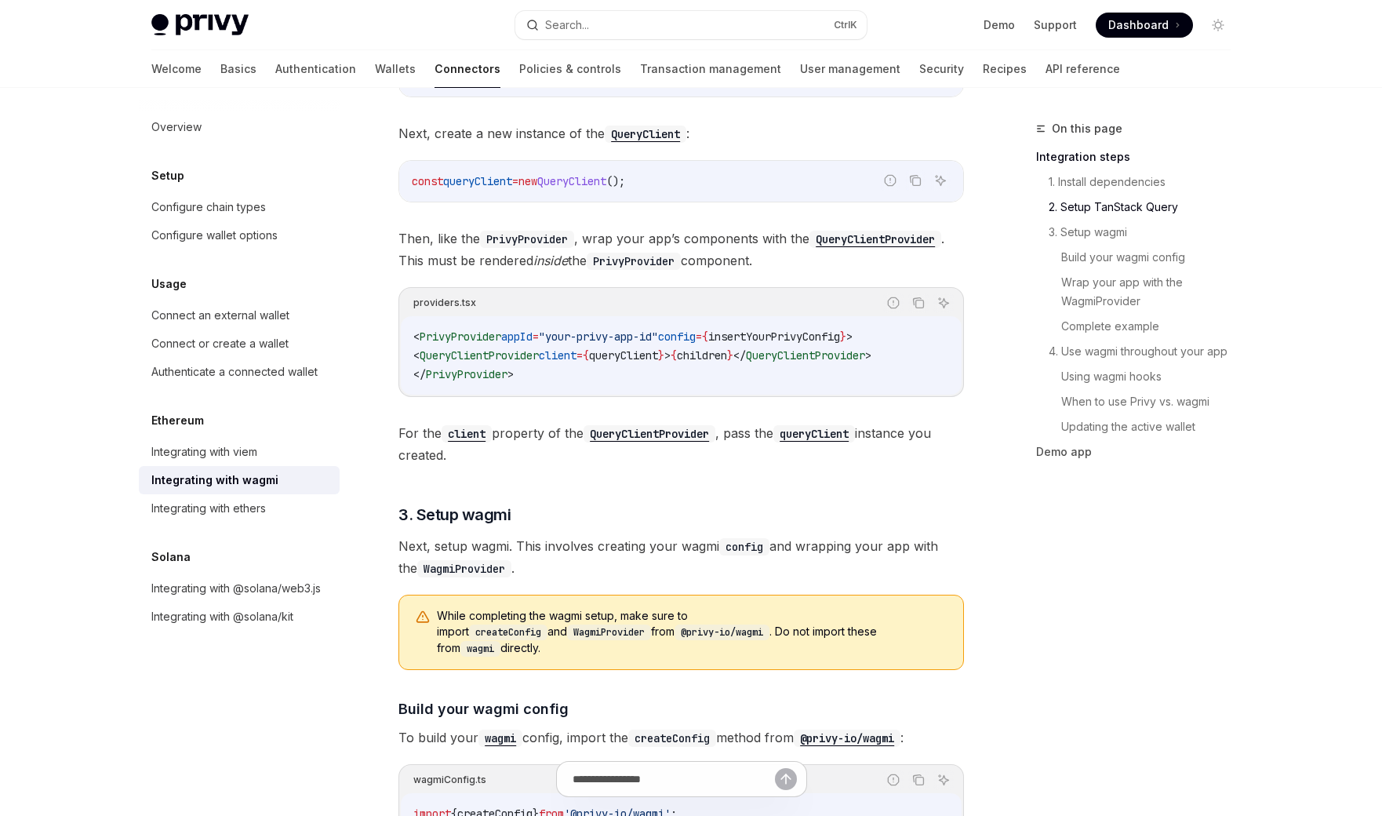
scroll to position [88, 0]
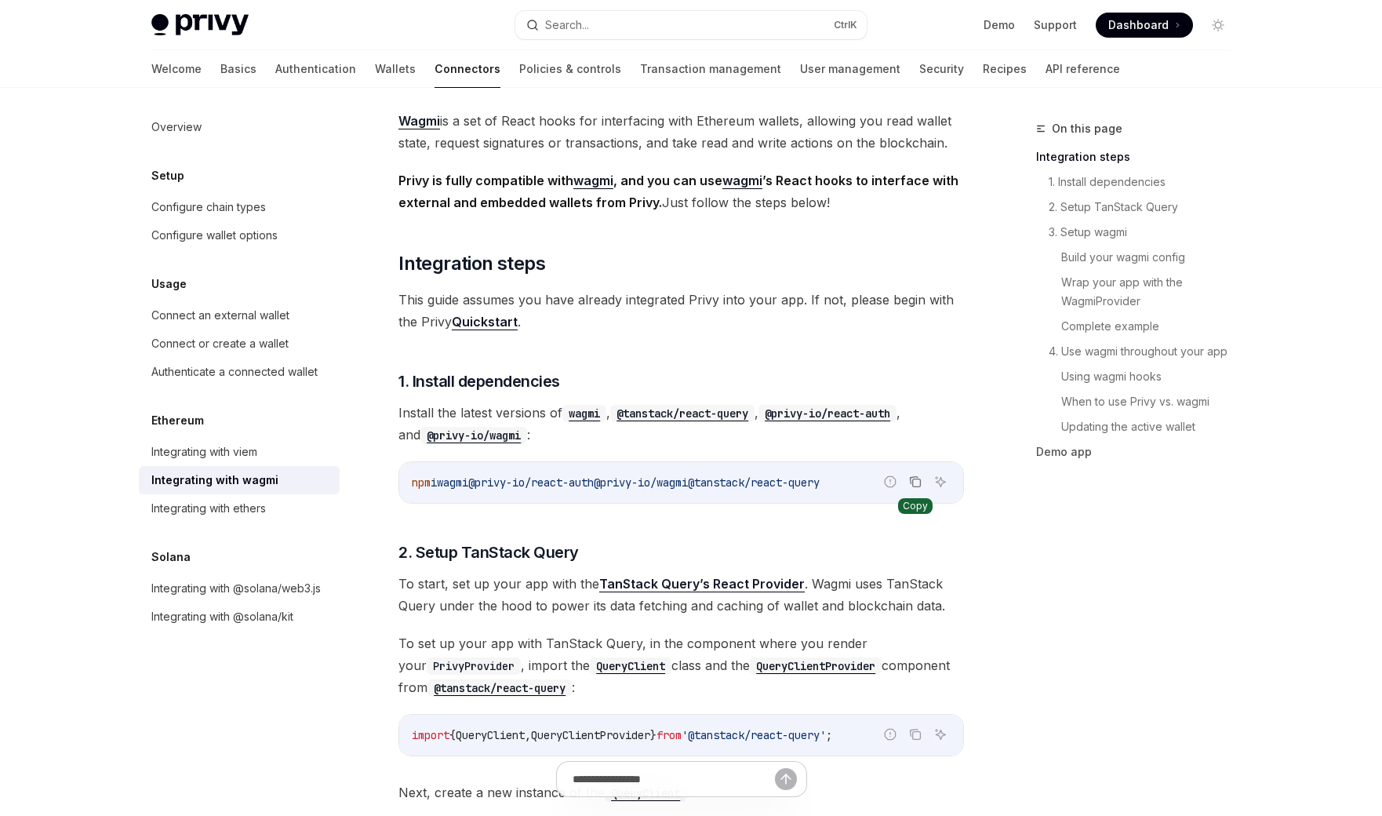
click at [921, 478] on icon "Copy the contents from the code block" at bounding box center [915, 481] width 13 height 13
click at [1231, 565] on div "On this page Integration steps 1. Install dependencies 2. Setup TanStack Query …" at bounding box center [1124, 467] width 238 height 696
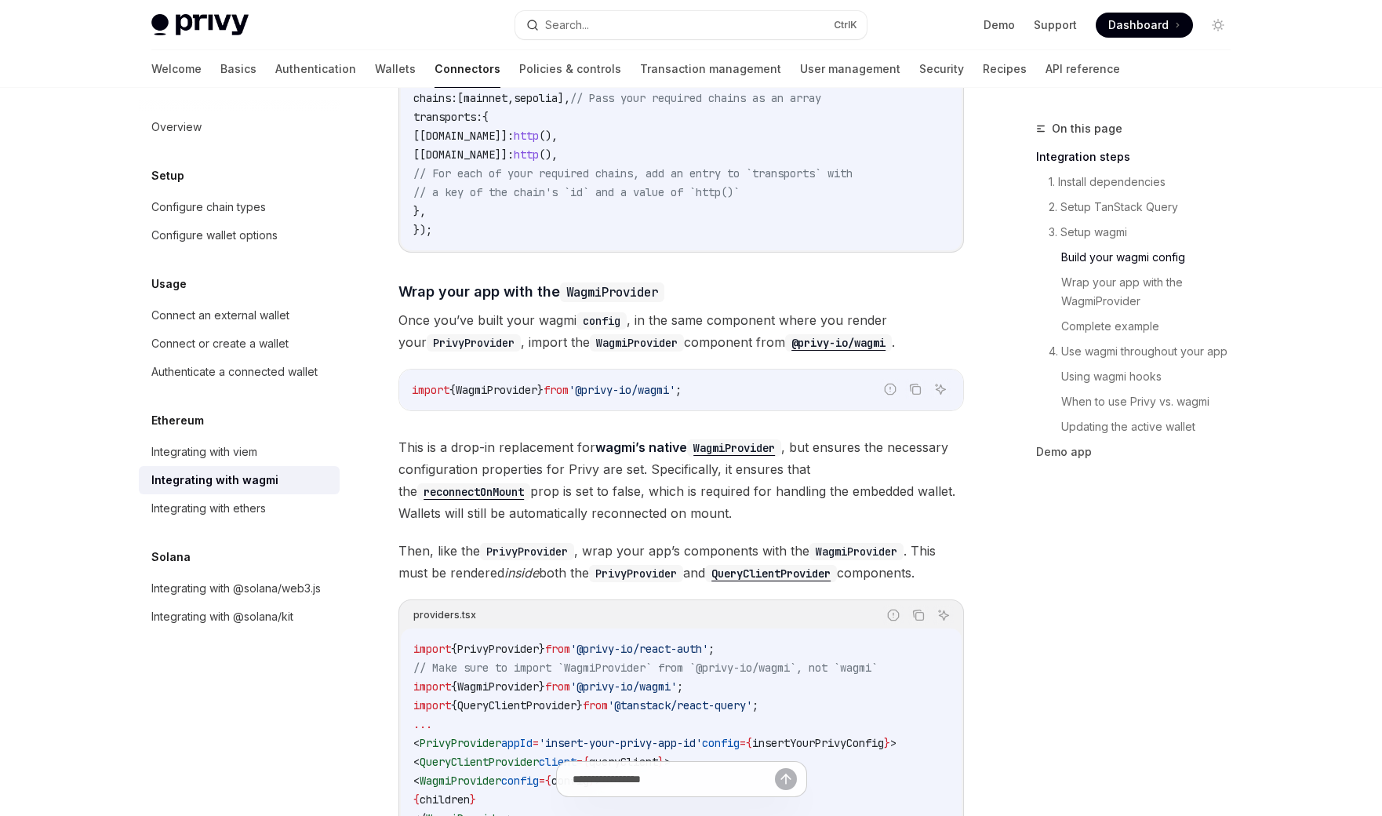
scroll to position [2064, 0]
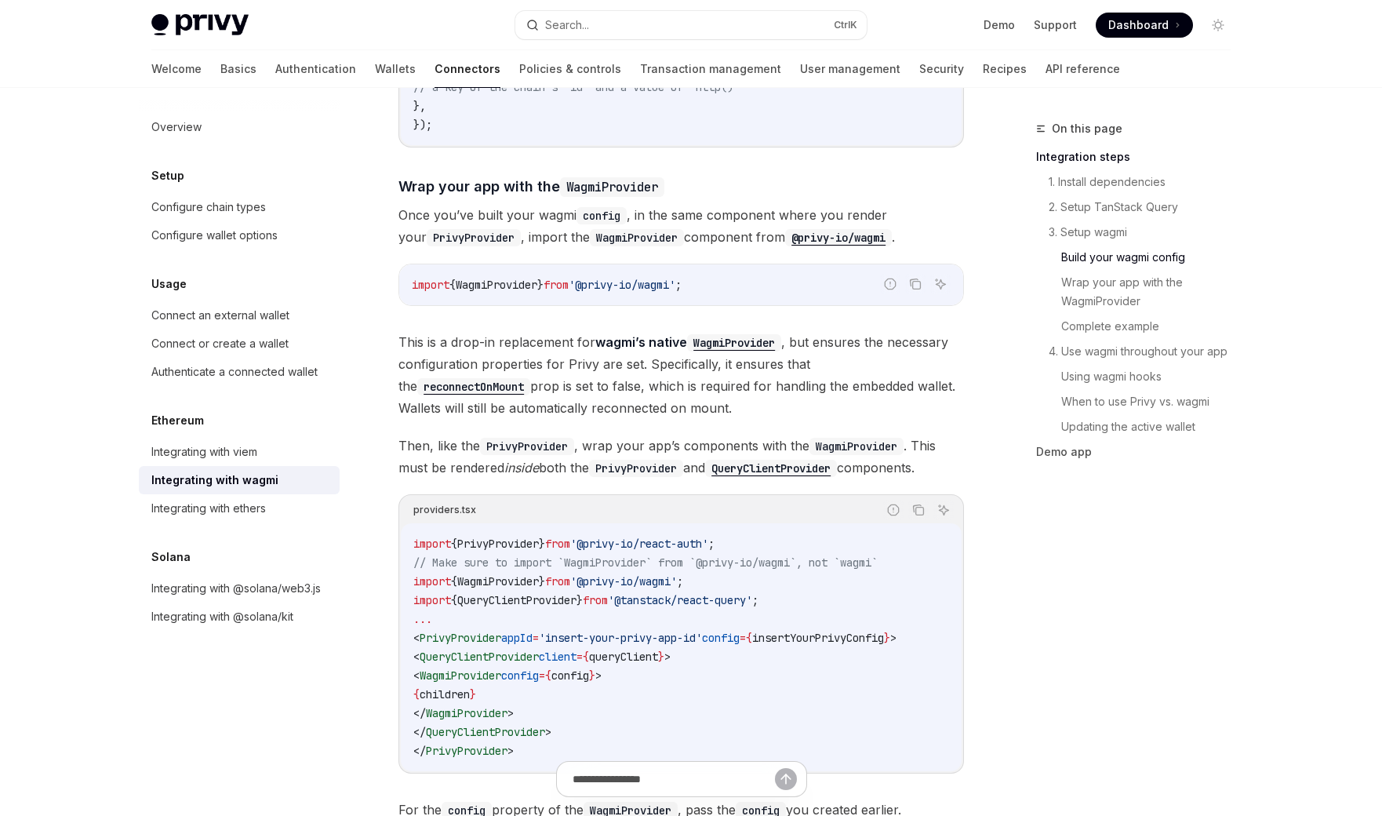
click at [478, 275] on code "import { WagmiProvider } from '@privy-io/wagmi' ;" at bounding box center [681, 284] width 539 height 19
click at [480, 275] on code "import { WagmiProvider } from '@privy-io/wagmi' ;" at bounding box center [681, 284] width 539 height 19
copy span "WagmiProvider"
click at [773, 293] on div "Wagmi is a set of React hooks for interfacing with Ethereum wallets, allowing y…" at bounding box center [680, 461] width 565 height 4657
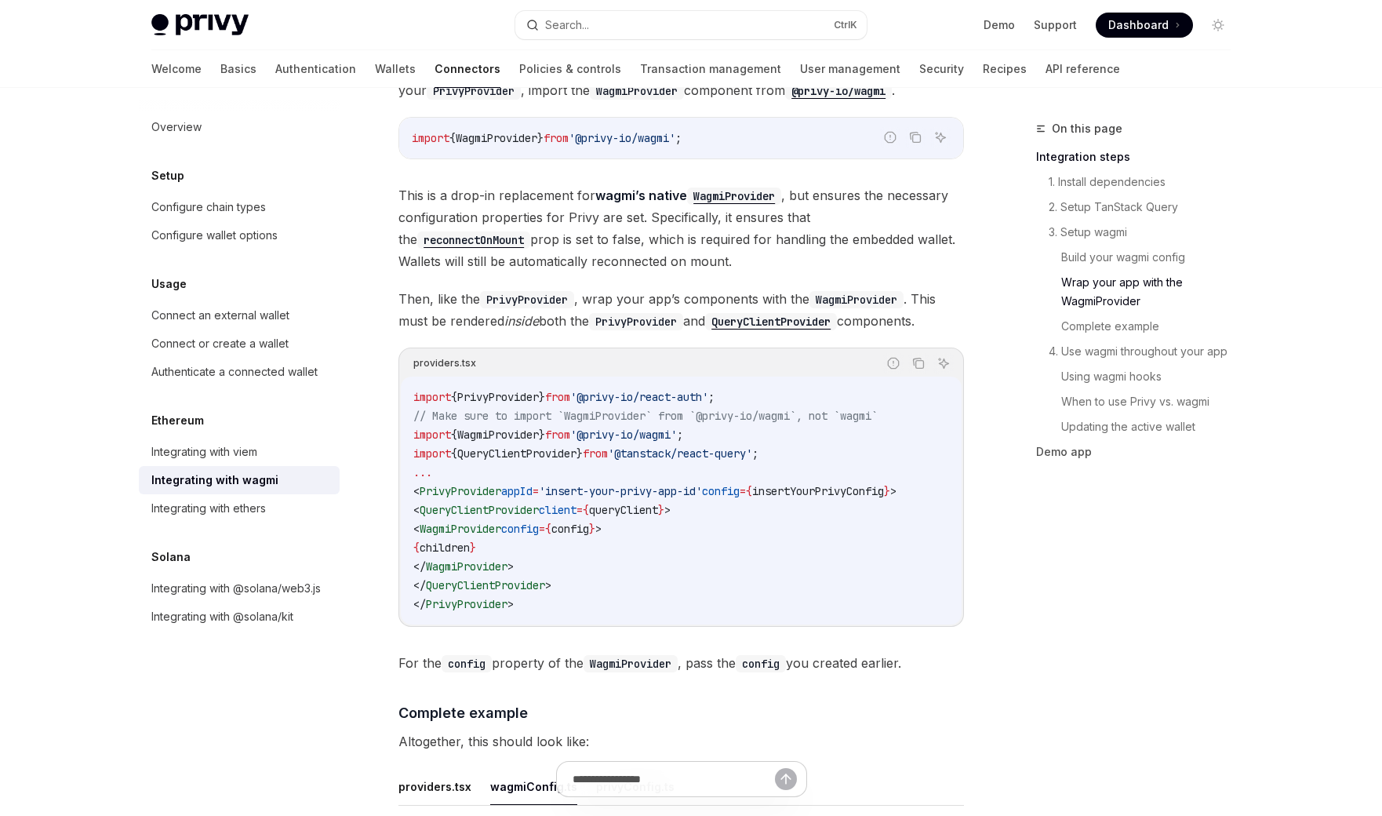
scroll to position [2253, 0]
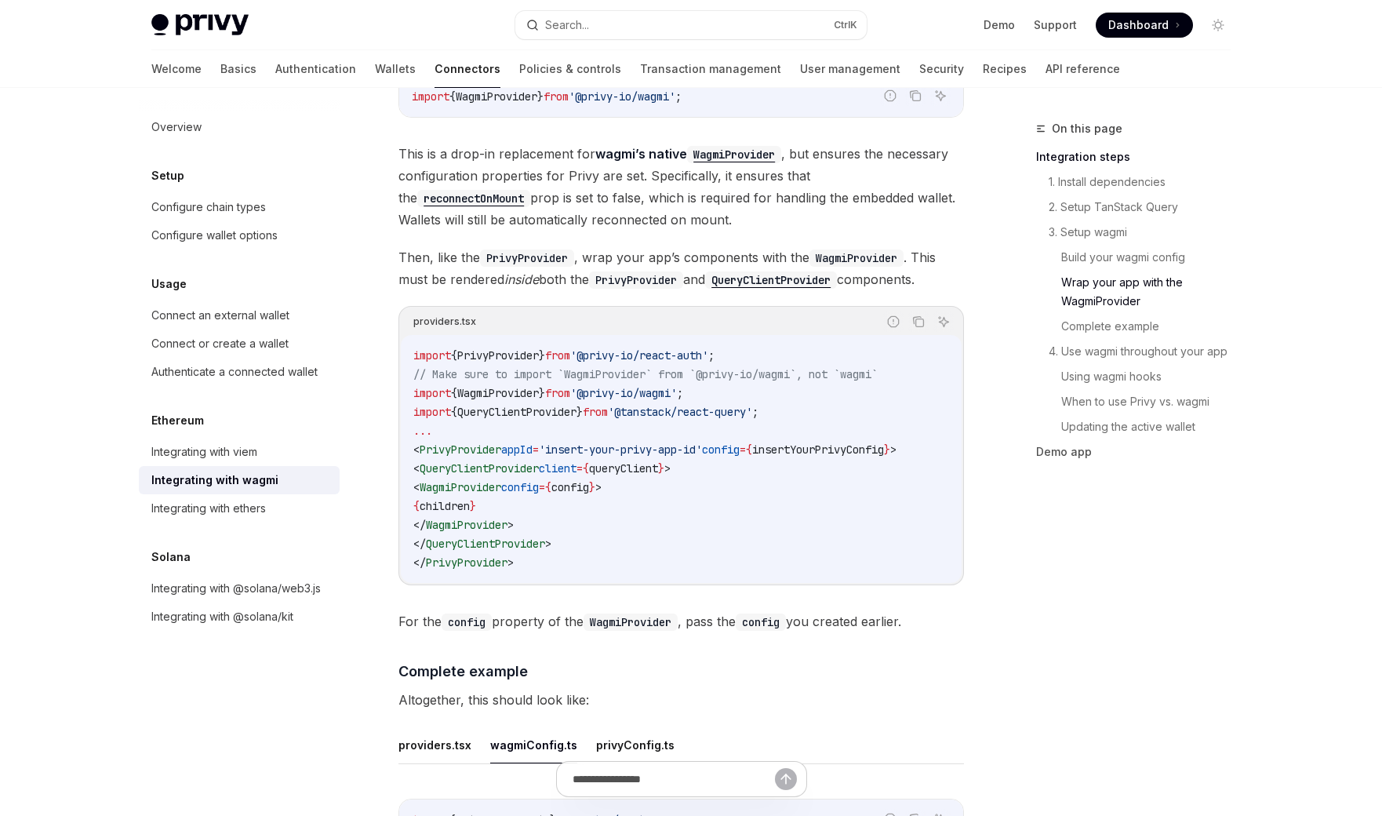
click at [1261, 524] on div "Overview Setup Configure chain types Configure wallet options Usage Connect an …" at bounding box center [691, 345] width 1154 height 5020
click at [1142, 409] on link "When to use Privy vs. wagmi" at bounding box center [1152, 401] width 182 height 25
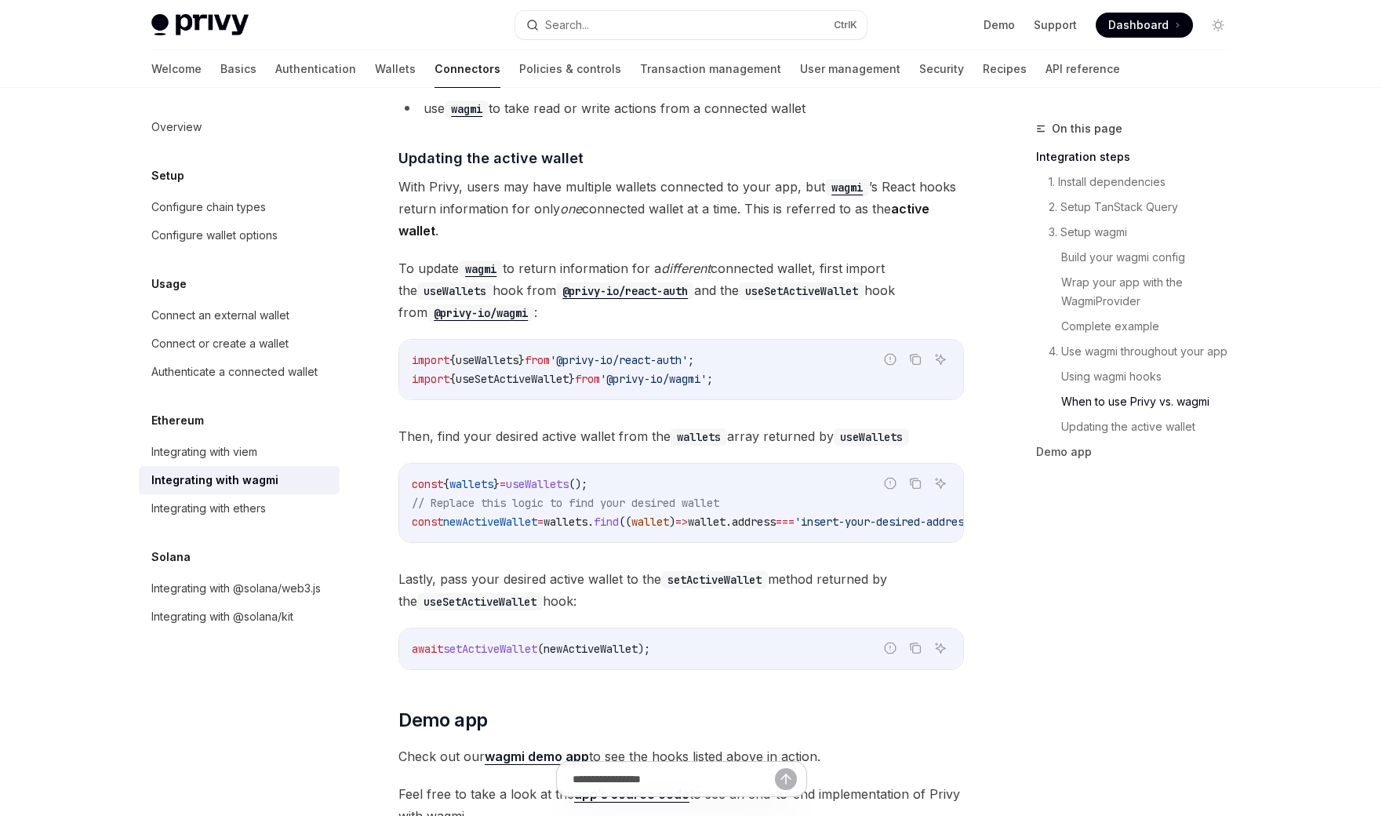
scroll to position [4031, 0]
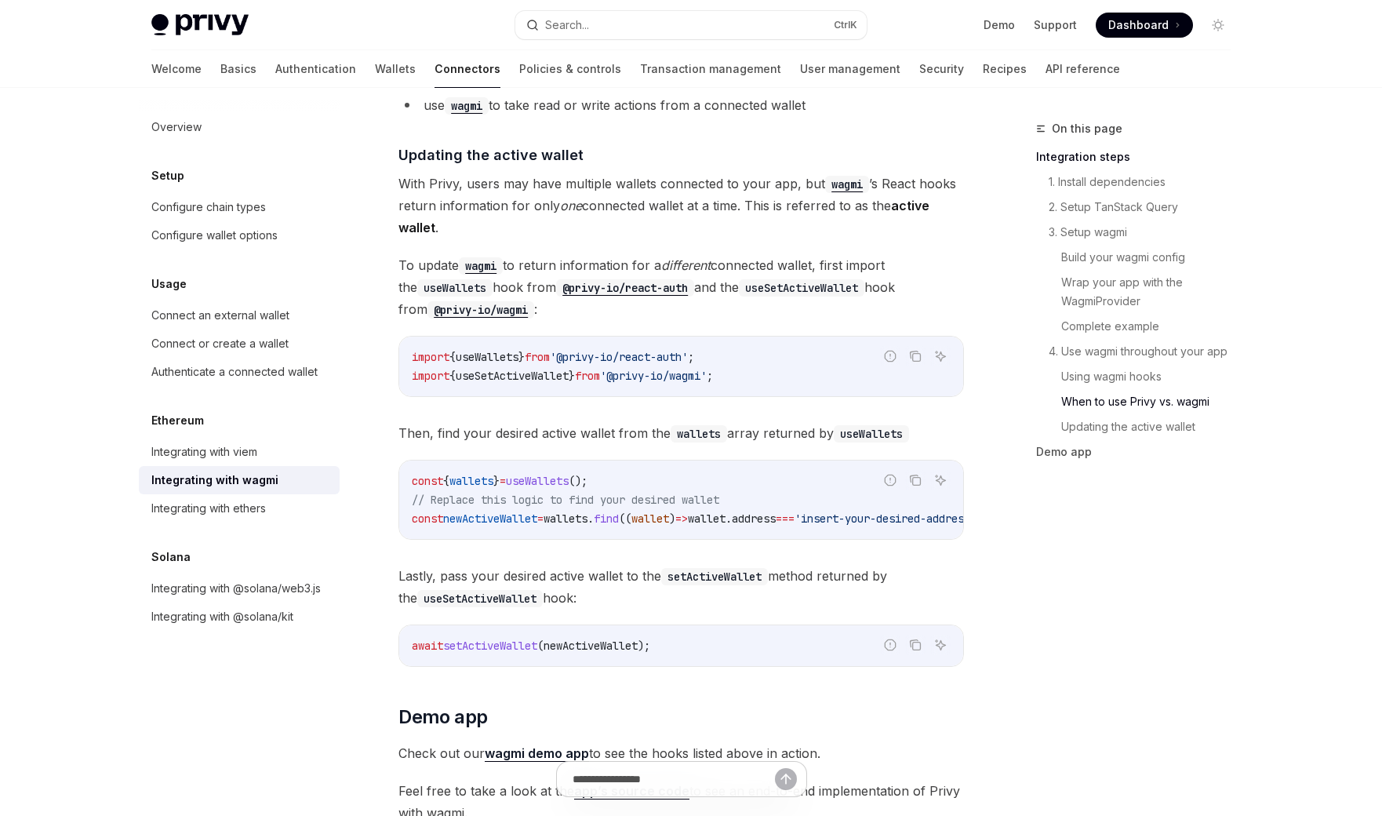
click at [1139, 24] on span "Dashboard" at bounding box center [1138, 25] width 60 height 16
